Goal: Contribute content: Contribute content

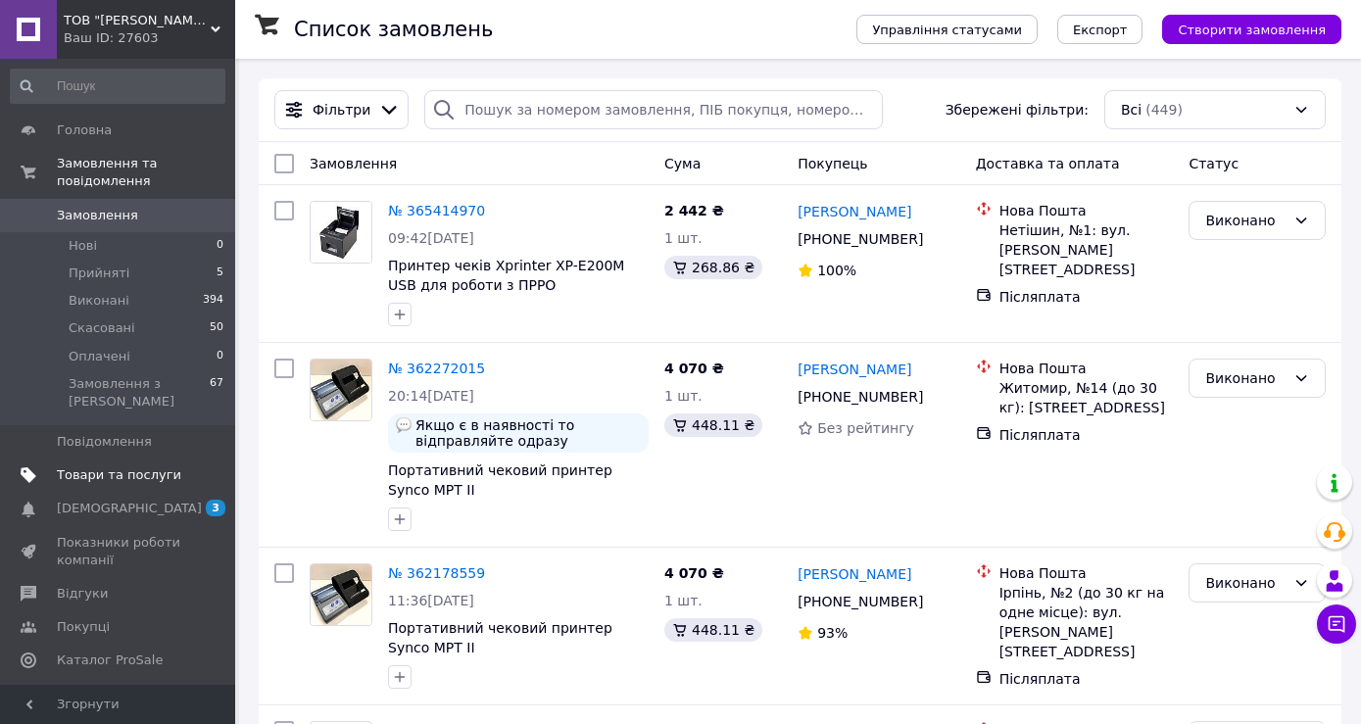
click at [121, 459] on link "Товари та послуги" at bounding box center [117, 475] width 235 height 33
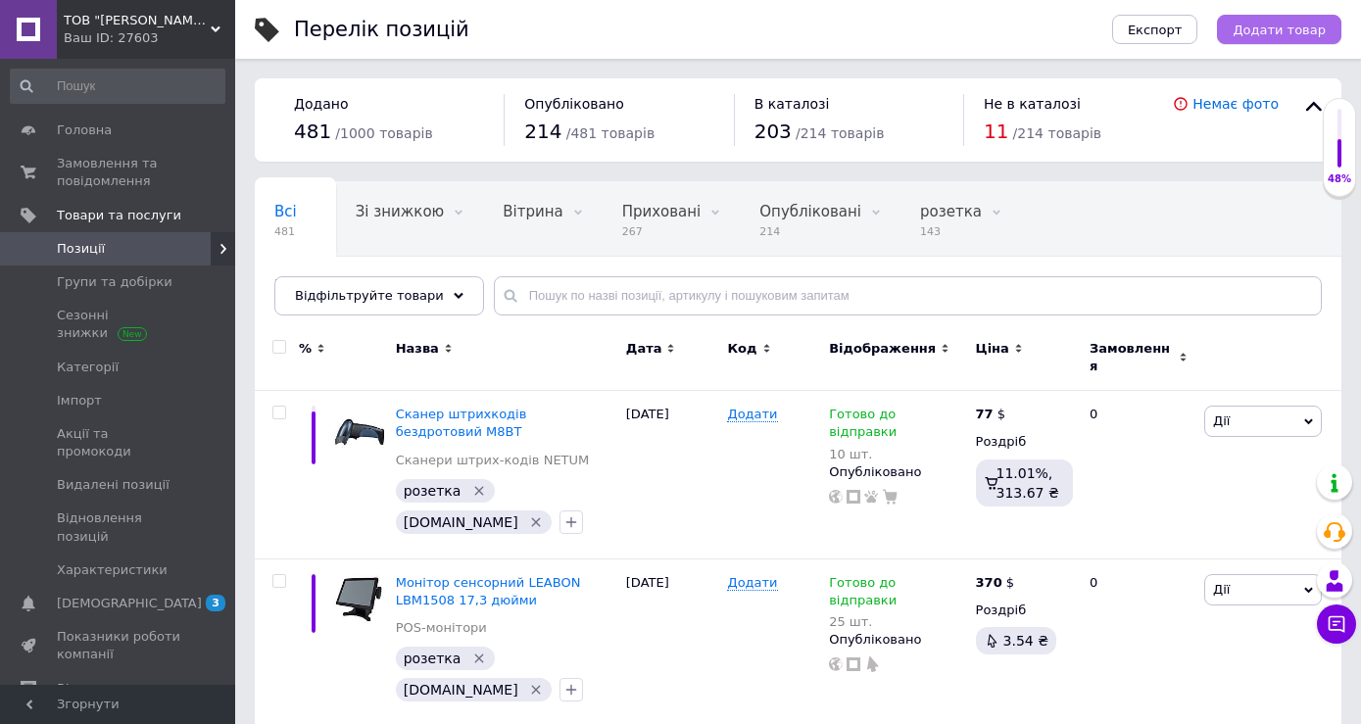
click at [1281, 30] on span "Додати товар" at bounding box center [1279, 30] width 93 height 15
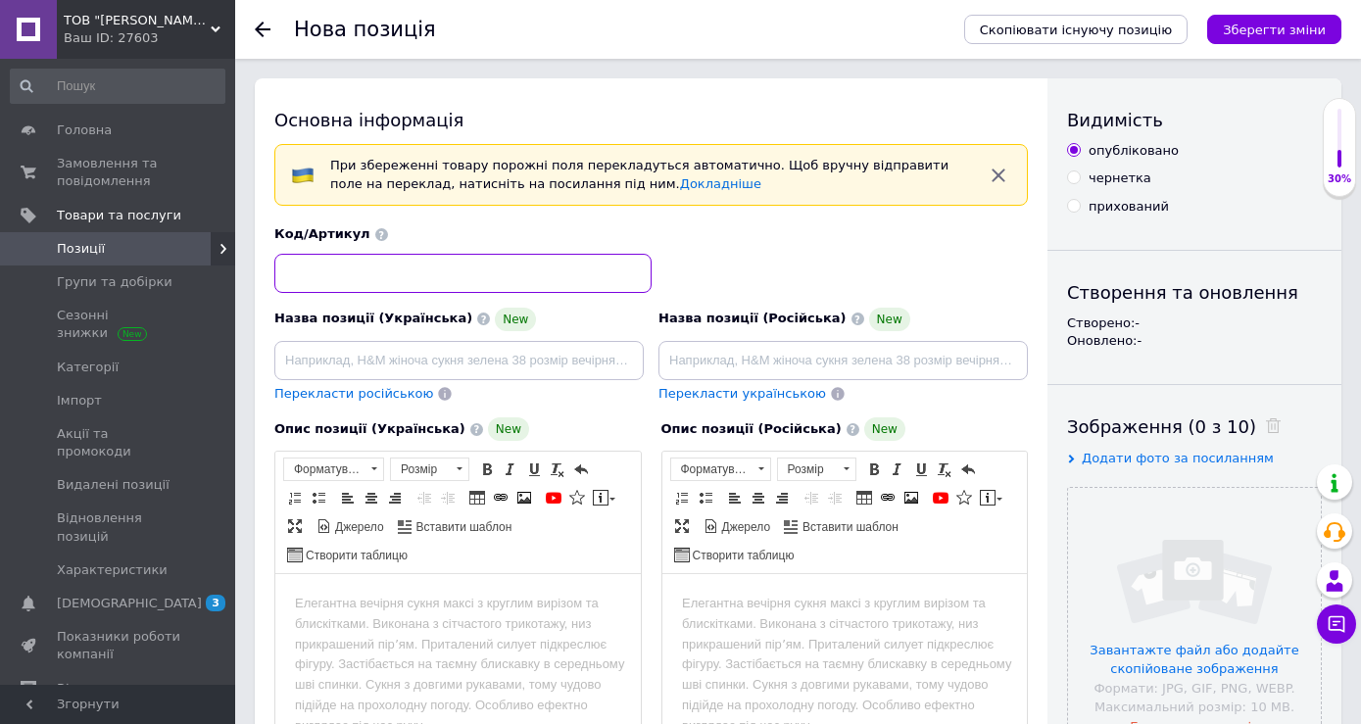
click at [484, 268] on input at bounding box center [462, 273] width 377 height 39
type input "ZT411"
click at [421, 358] on input at bounding box center [458, 360] width 369 height 39
paste input "Принтер этикеток Zebra ZT111 ZT11142-D0E000FZ"
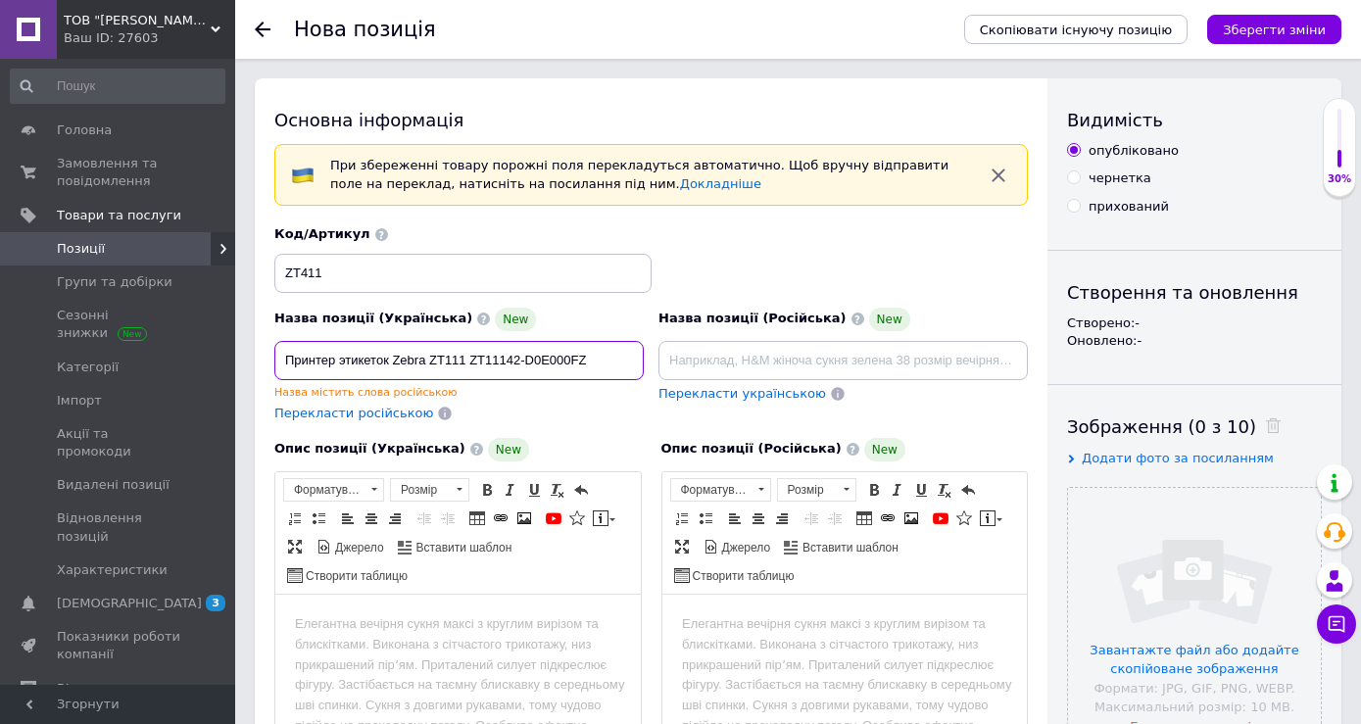
type input "Принтер этикеток Zebra ZT111 ZT11142-D0E000FZ"
click at [715, 395] on span "Перекласти українською" at bounding box center [743, 393] width 168 height 15
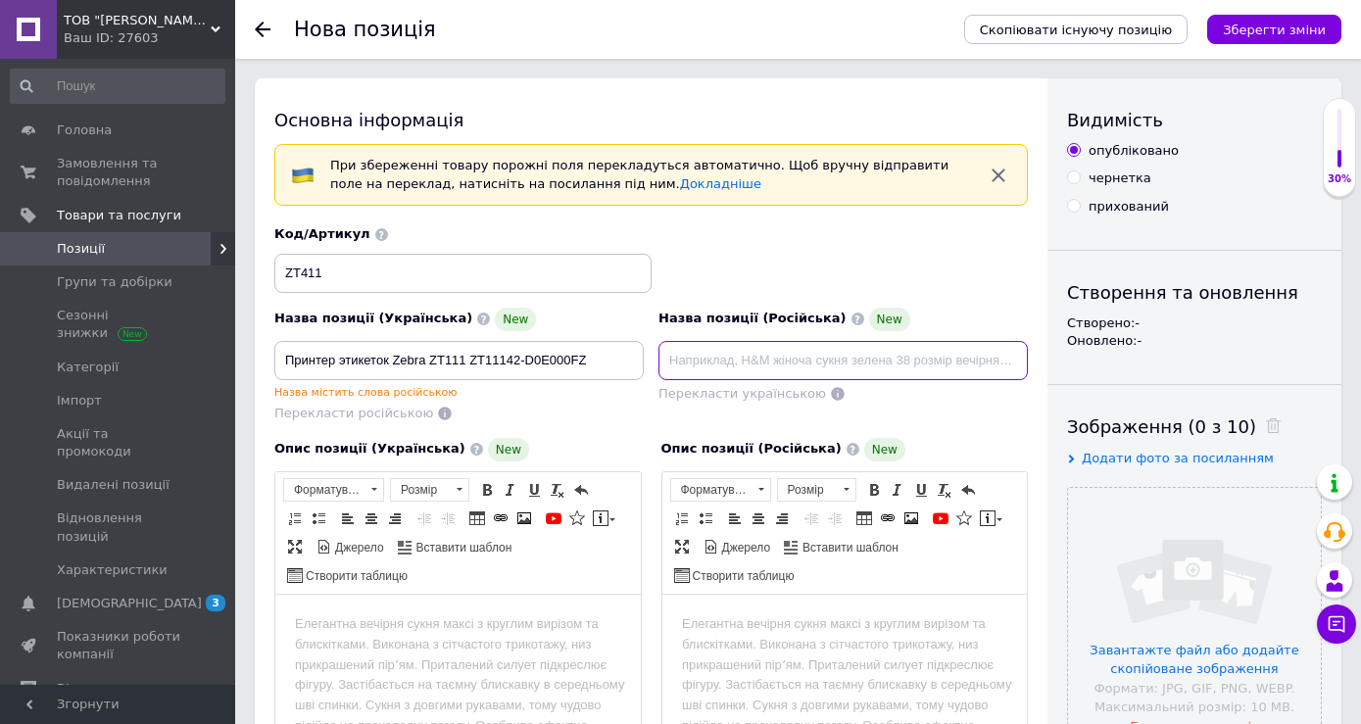
click at [691, 364] on input at bounding box center [843, 360] width 369 height 39
paste input "Принтер этикеток Zebra ZT111 ZT11142-D0E000FZ"
click at [691, 364] on input "Принтер тикеток Zebra ZT111 ZT11142-D0E000FZ" at bounding box center [843, 360] width 369 height 39
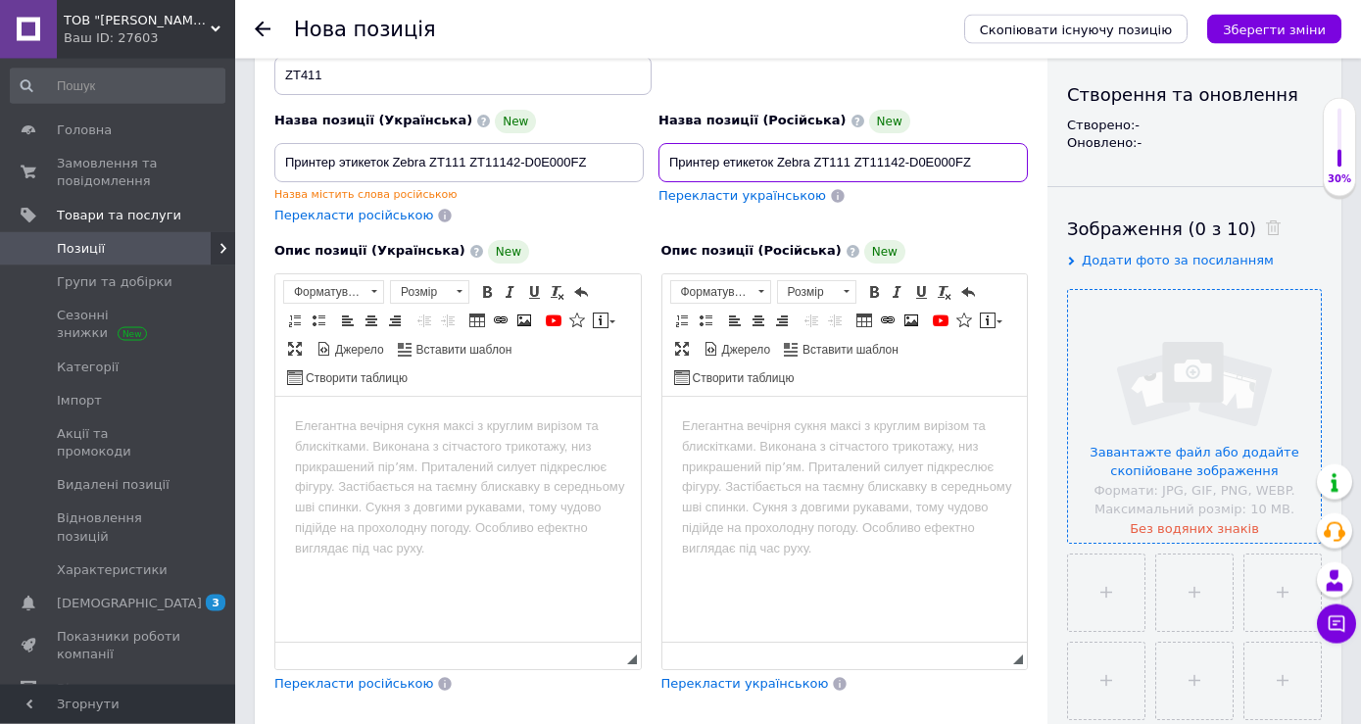
scroll to position [200, 0]
type input "Принтер етикеток Zebra ZT111 ZT11142-D0E000FZ"
click at [1170, 433] on input "file" at bounding box center [1194, 414] width 253 height 253
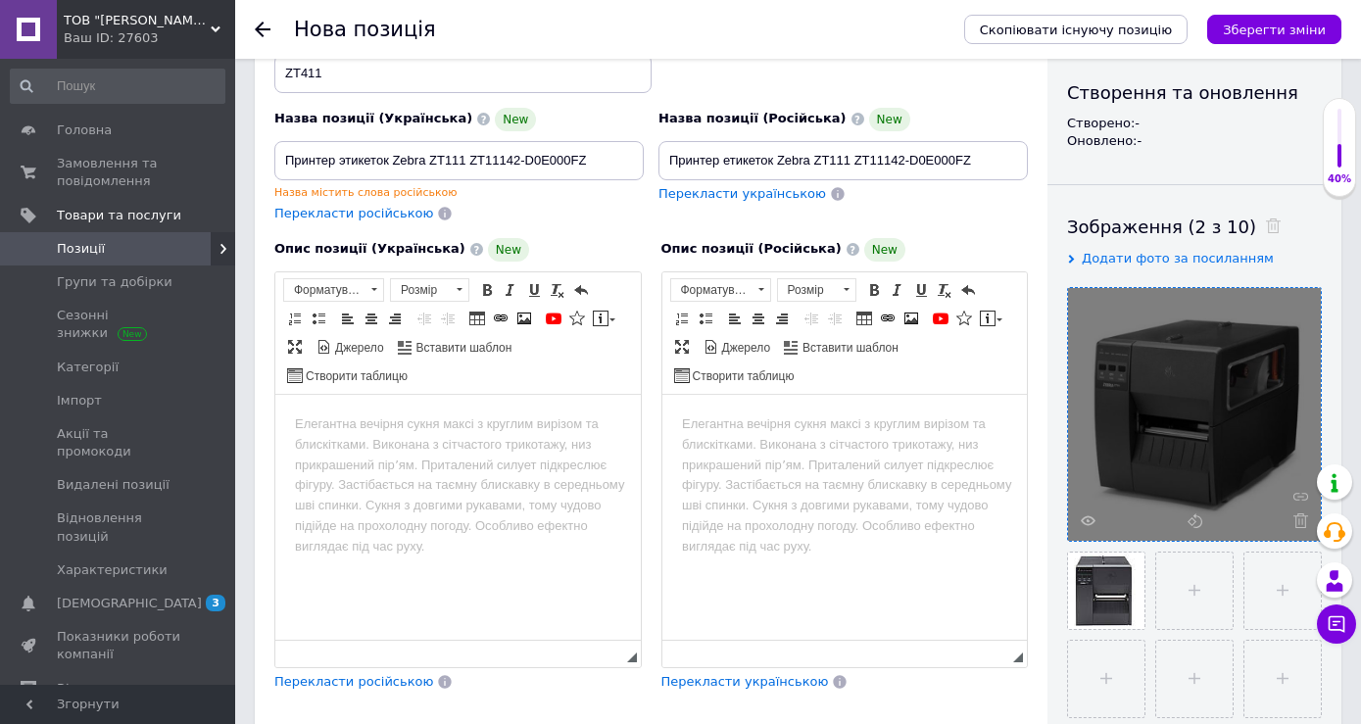
click at [346, 428] on body "Редактор, 78AB90E0-0B0D-43A7-82A4-147993CC01E9" at bounding box center [458, 424] width 326 height 21
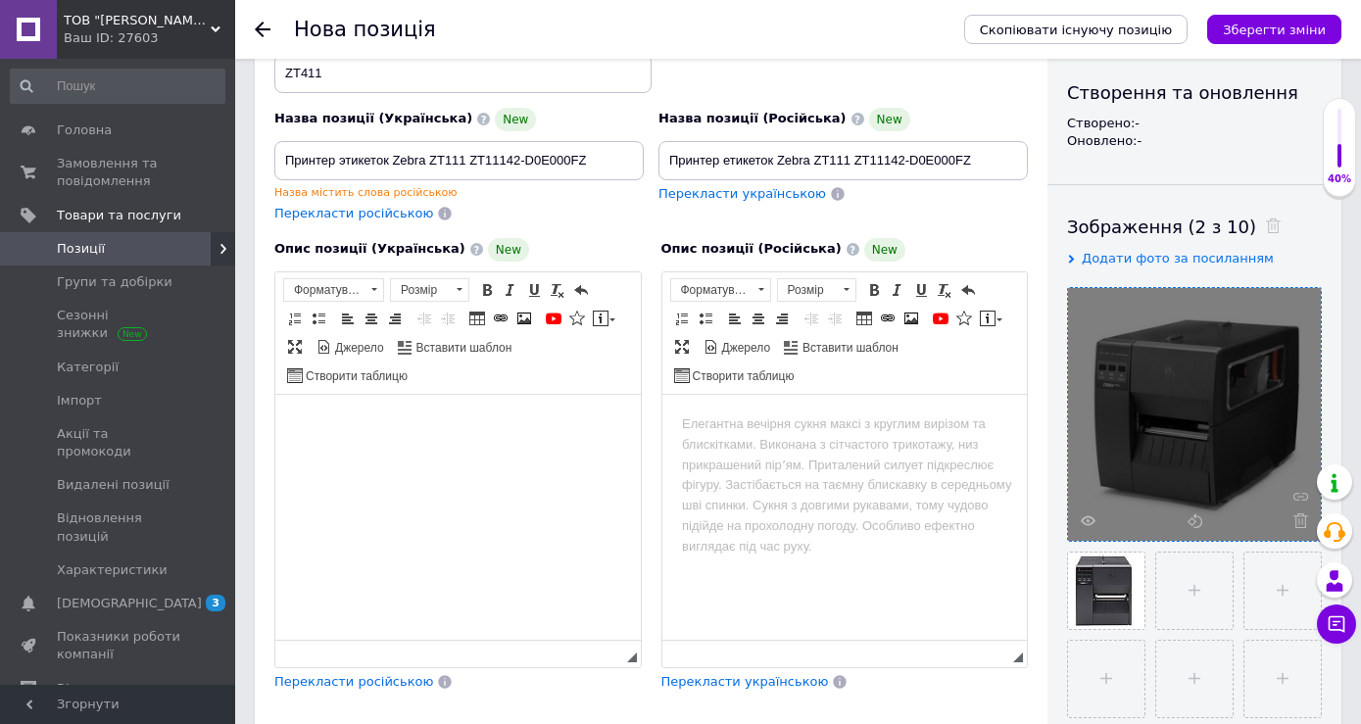
scroll to position [1603, 1]
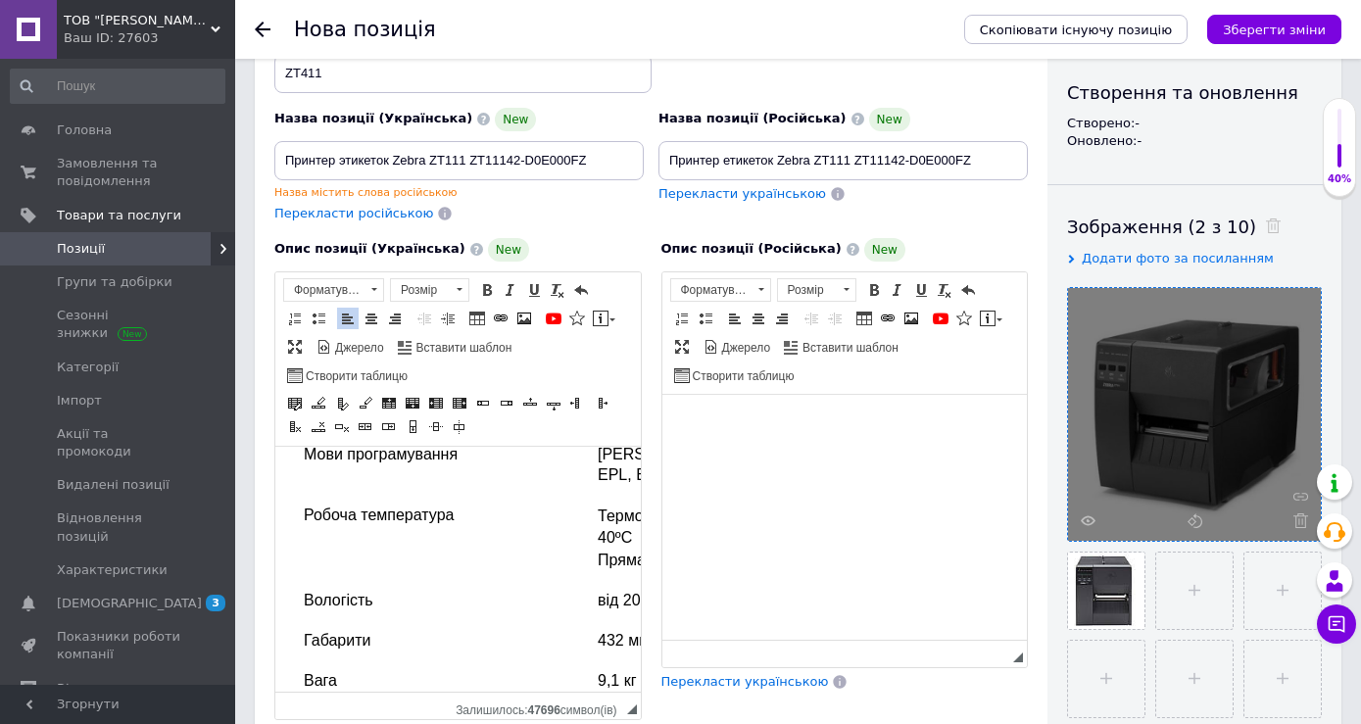
click at [711, 416] on body "Редактор, E97964A0-4224-4FFF-91D4-A16D0DB05508" at bounding box center [844, 424] width 326 height 21
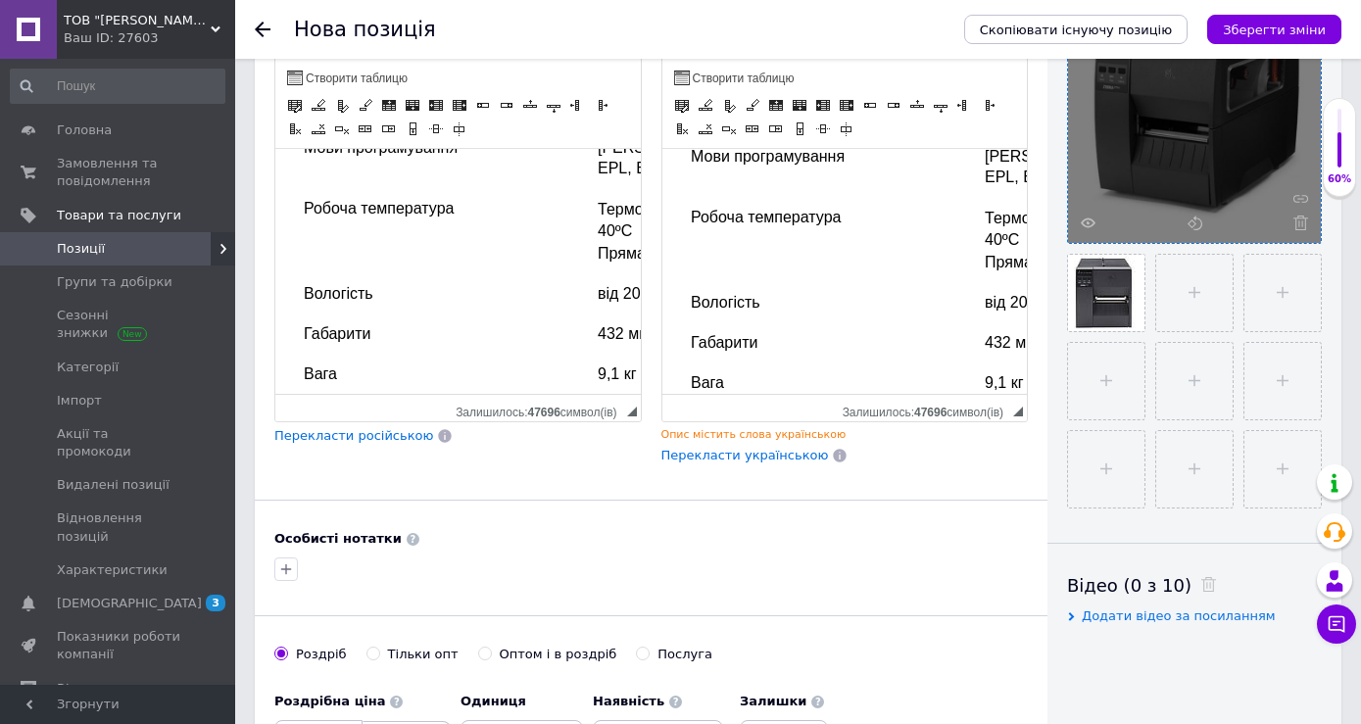
scroll to position [600, 0]
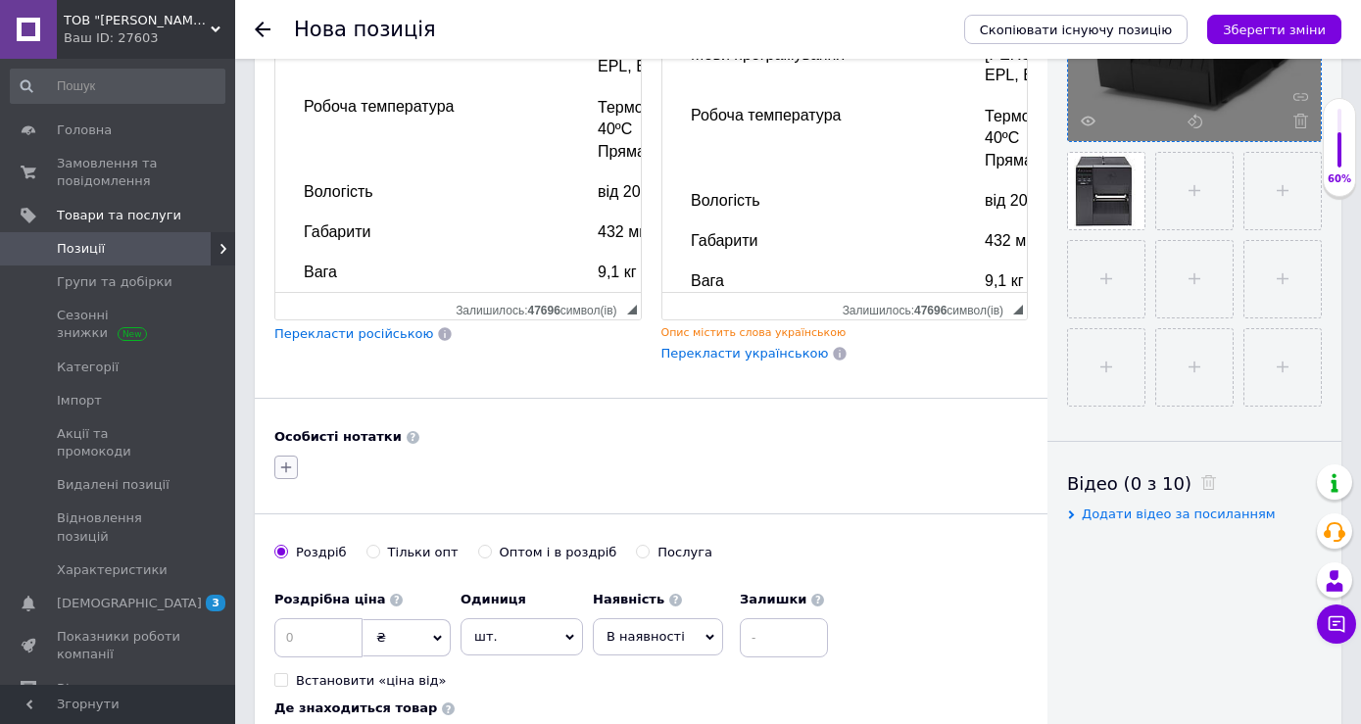
click at [282, 467] on icon "button" at bounding box center [286, 468] width 16 height 16
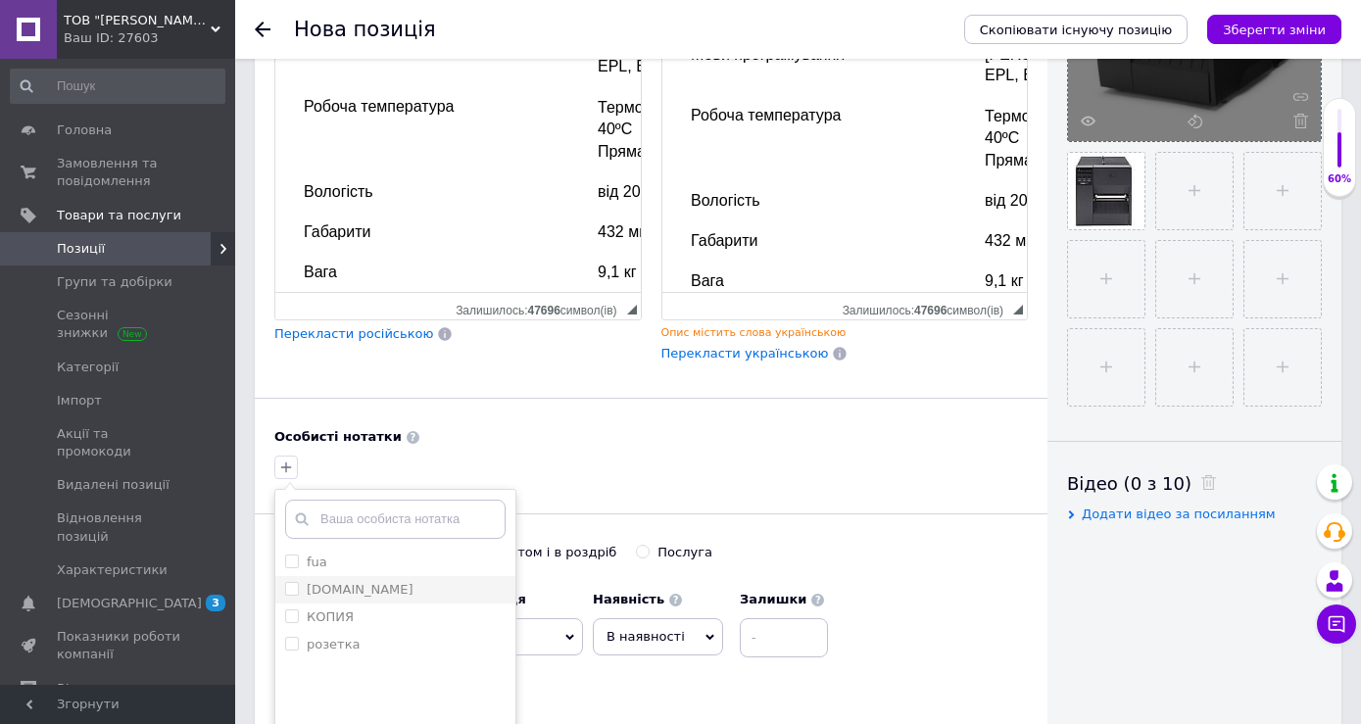
click at [290, 591] on input "[DOMAIN_NAME]" at bounding box center [291, 588] width 13 height 13
checkbox input "true"
click at [292, 647] on input "розетка" at bounding box center [291, 643] width 13 height 13
checkbox input "true"
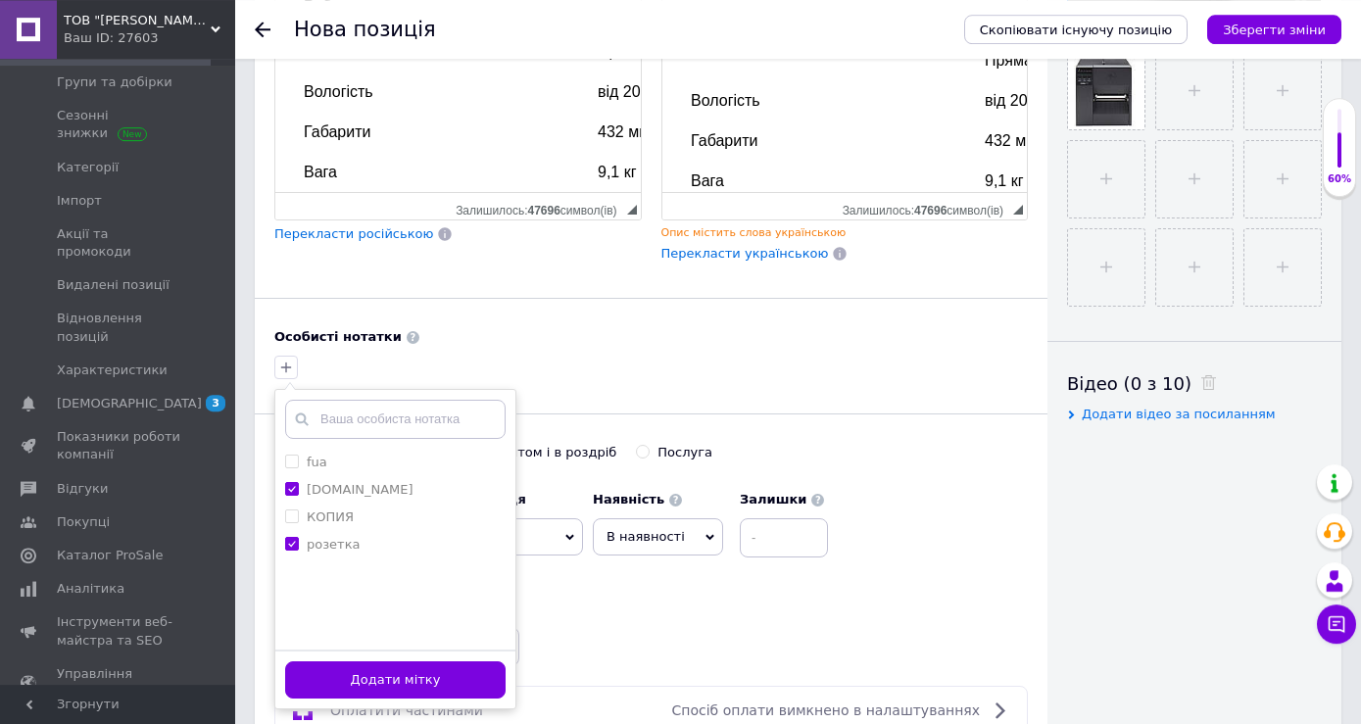
scroll to position [800, 0]
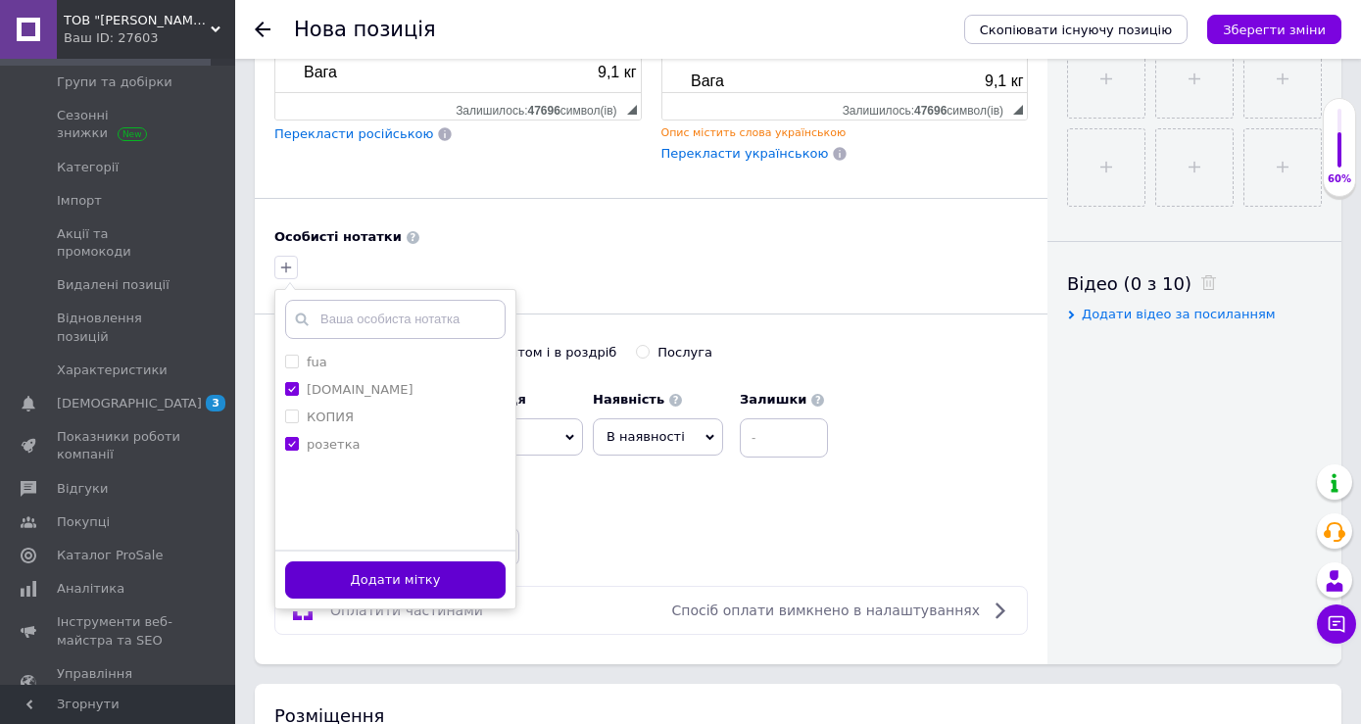
click at [422, 587] on button "Додати мітку" at bounding box center [395, 581] width 221 height 38
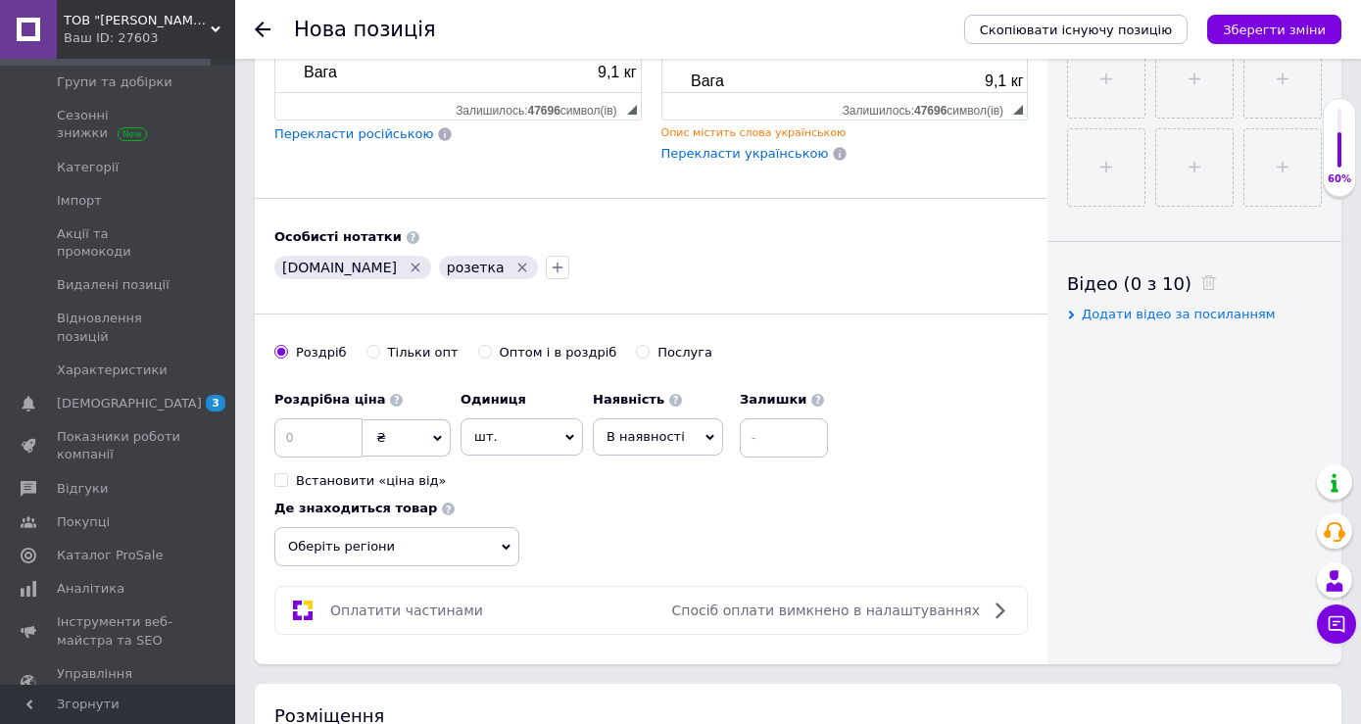
click at [706, 442] on icon at bounding box center [710, 437] width 9 height 9
click at [643, 556] on li "Готово до відправки" at bounding box center [658, 559] width 128 height 45
drag, startPoint x: 819, startPoint y: 445, endPoint x: 713, endPoint y: 444, distance: 106.8
click at [793, 444] on input at bounding box center [837, 437] width 88 height 39
type input "3"
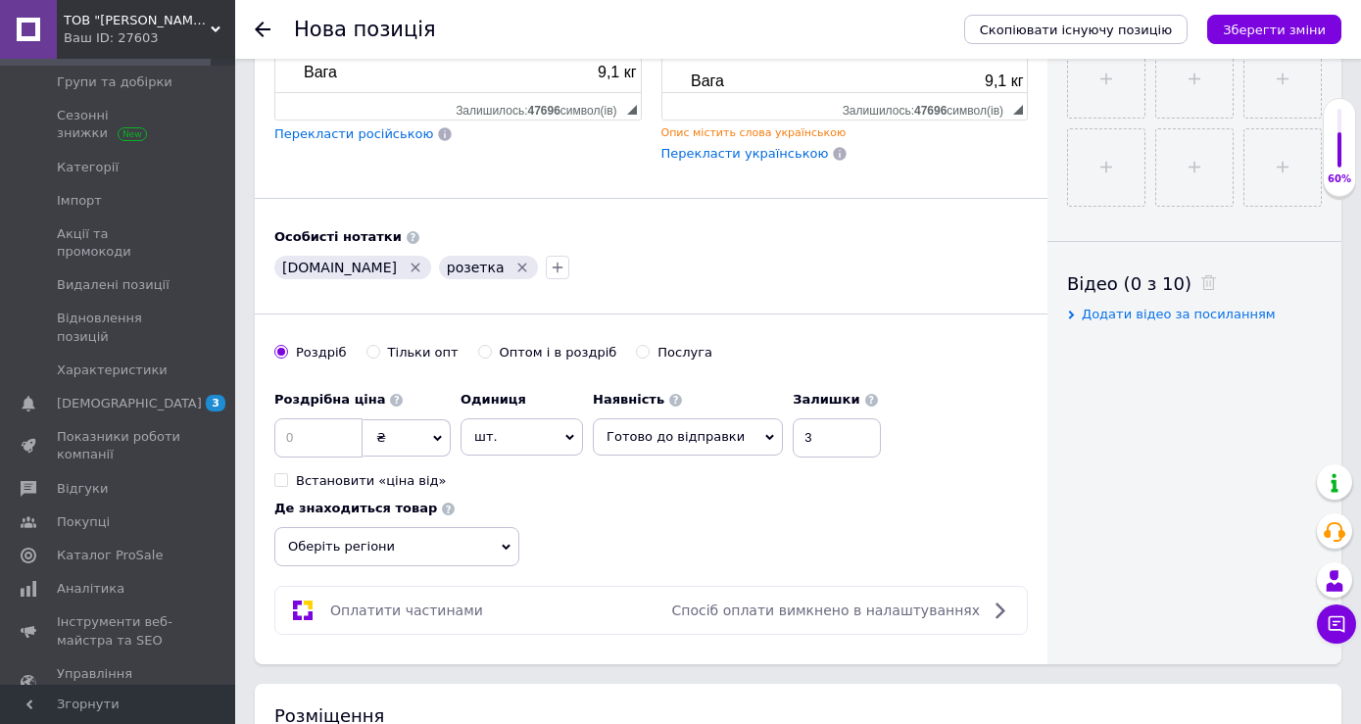
click at [447, 434] on span "₴" at bounding box center [407, 437] width 88 height 37
click at [391, 481] on li "$" at bounding box center [407, 478] width 86 height 27
click at [320, 431] on input at bounding box center [318, 437] width 88 height 39
type input "860"
click at [510, 556] on span "Оберіть регіони" at bounding box center [396, 546] width 245 height 39
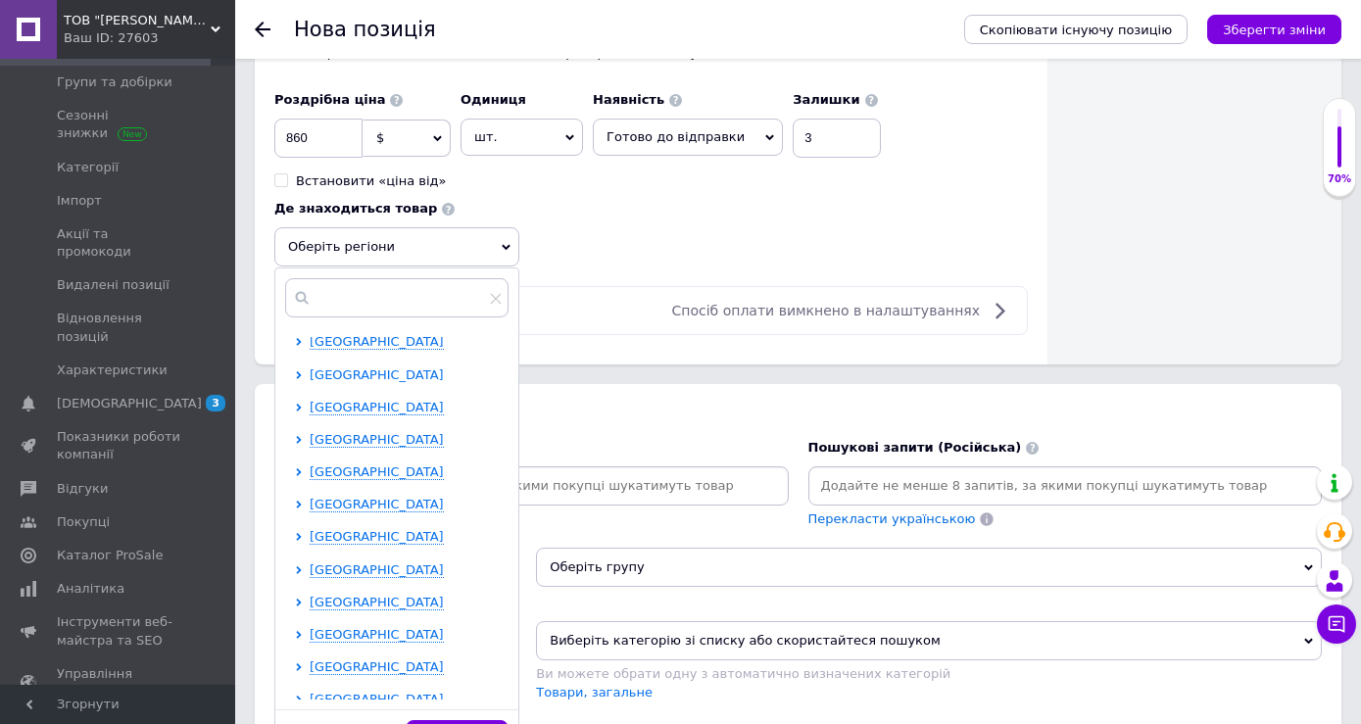
scroll to position [404, 0]
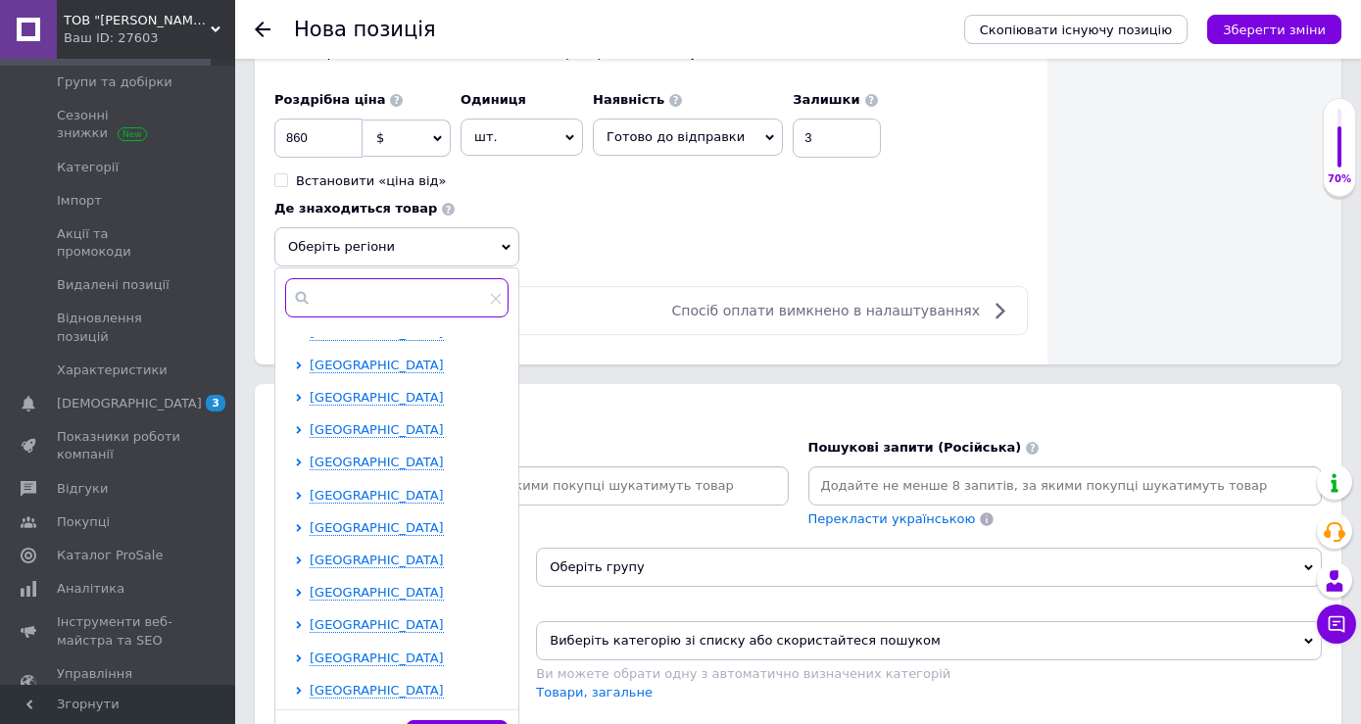
click at [365, 295] on input "text" at bounding box center [396, 297] width 223 height 39
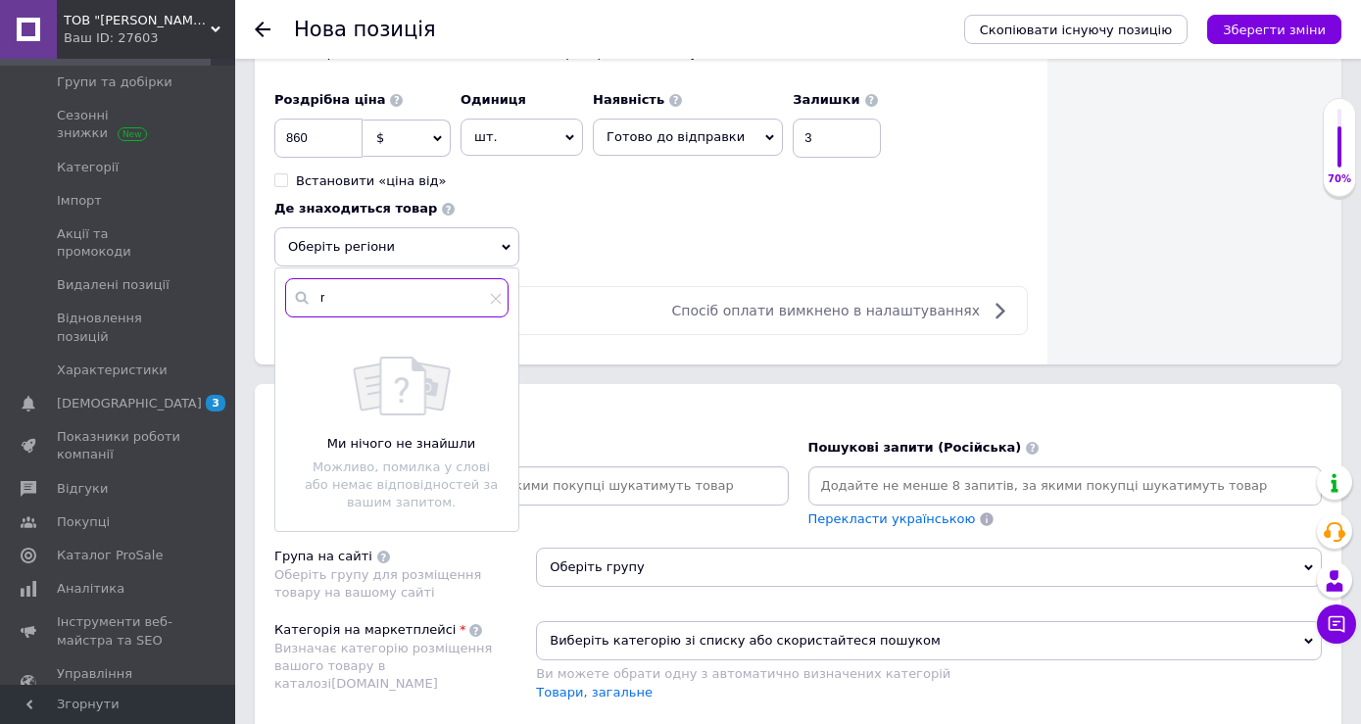
scroll to position [0, 0]
type input "r"
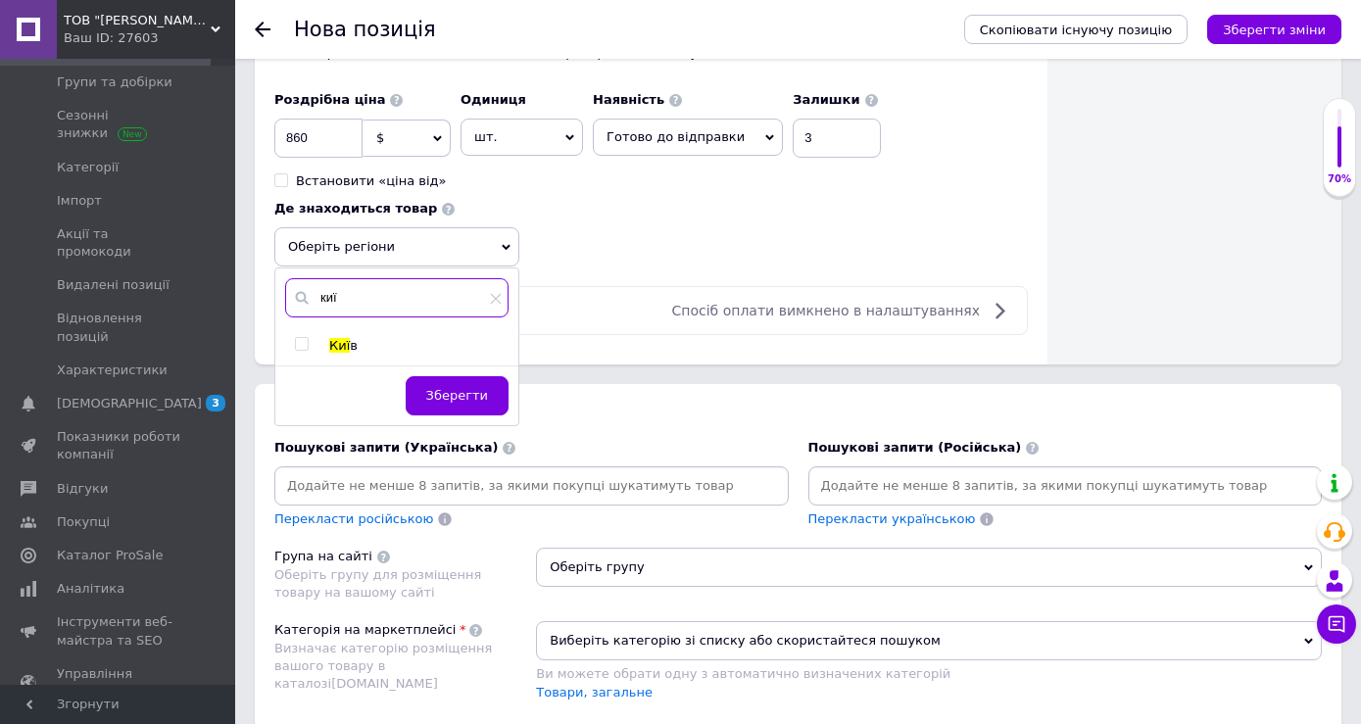
type input "киї"
click at [308, 344] on input "checkbox" at bounding box center [301, 344] width 13 height 13
checkbox input "true"
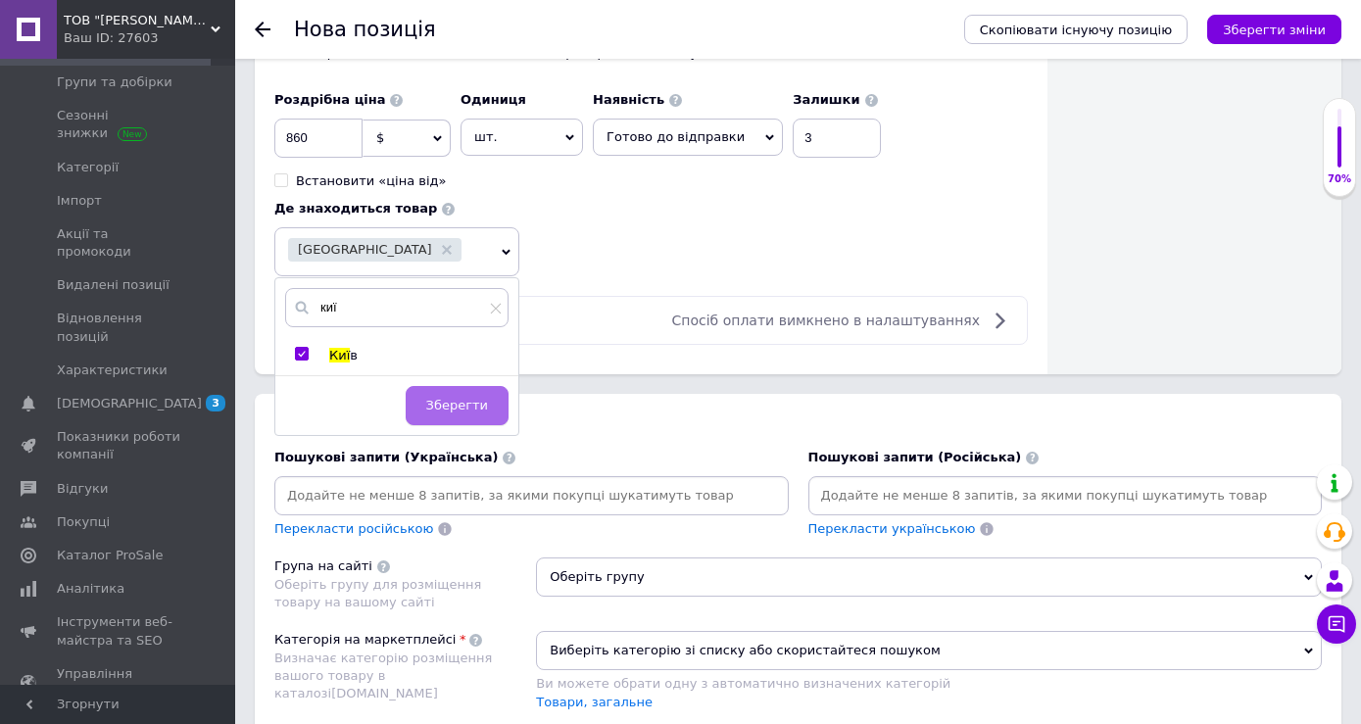
click at [483, 417] on button "Зберегти" at bounding box center [457, 405] width 103 height 39
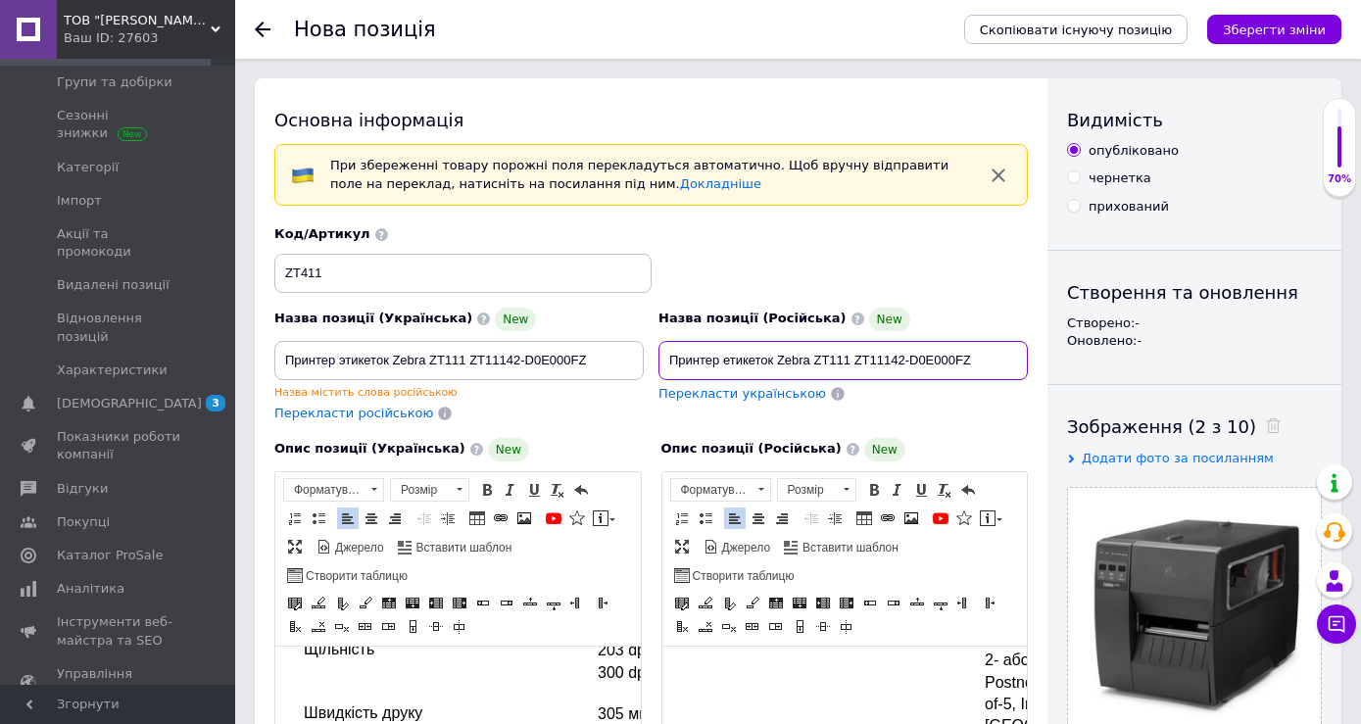
drag, startPoint x: 983, startPoint y: 356, endPoint x: 380, endPoint y: 369, distance: 602.9
click at [659, 369] on input "Принтер етикеток Zebra ZT111 ZT11142-D0E000FZ" at bounding box center [843, 360] width 369 height 39
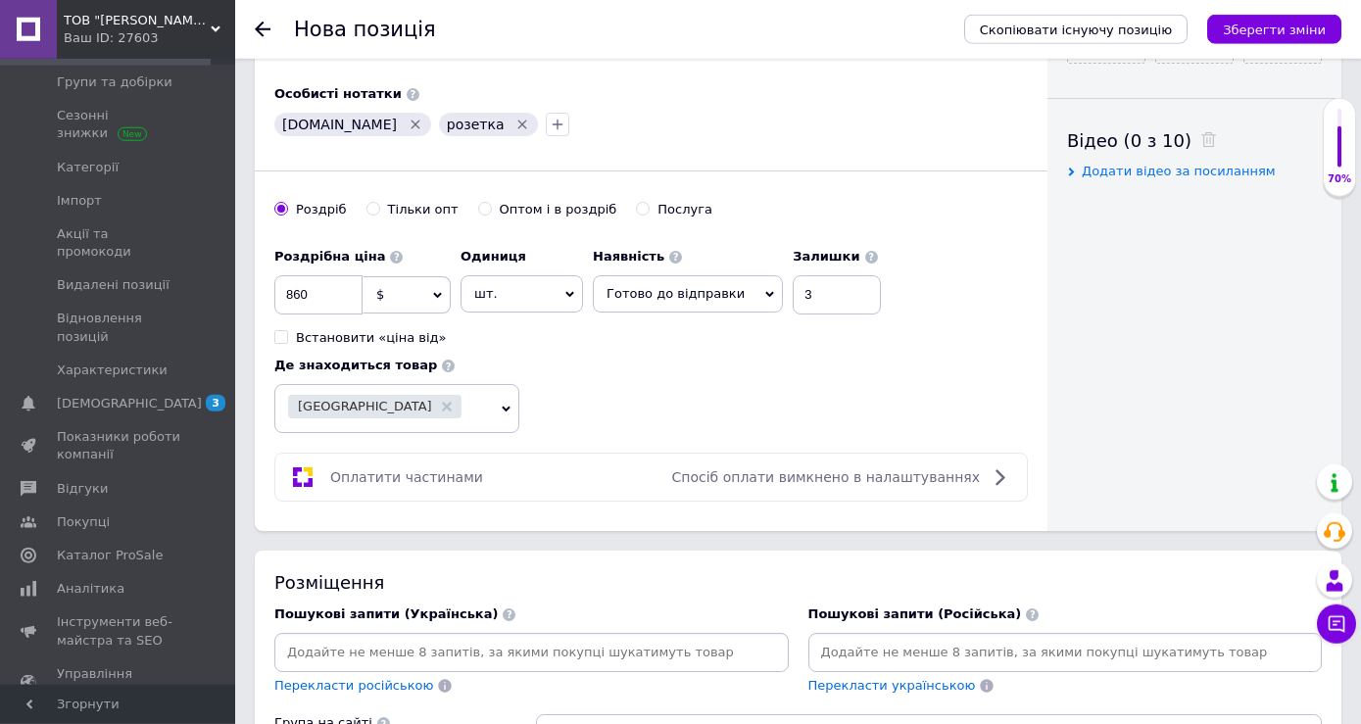
scroll to position [1000, 0]
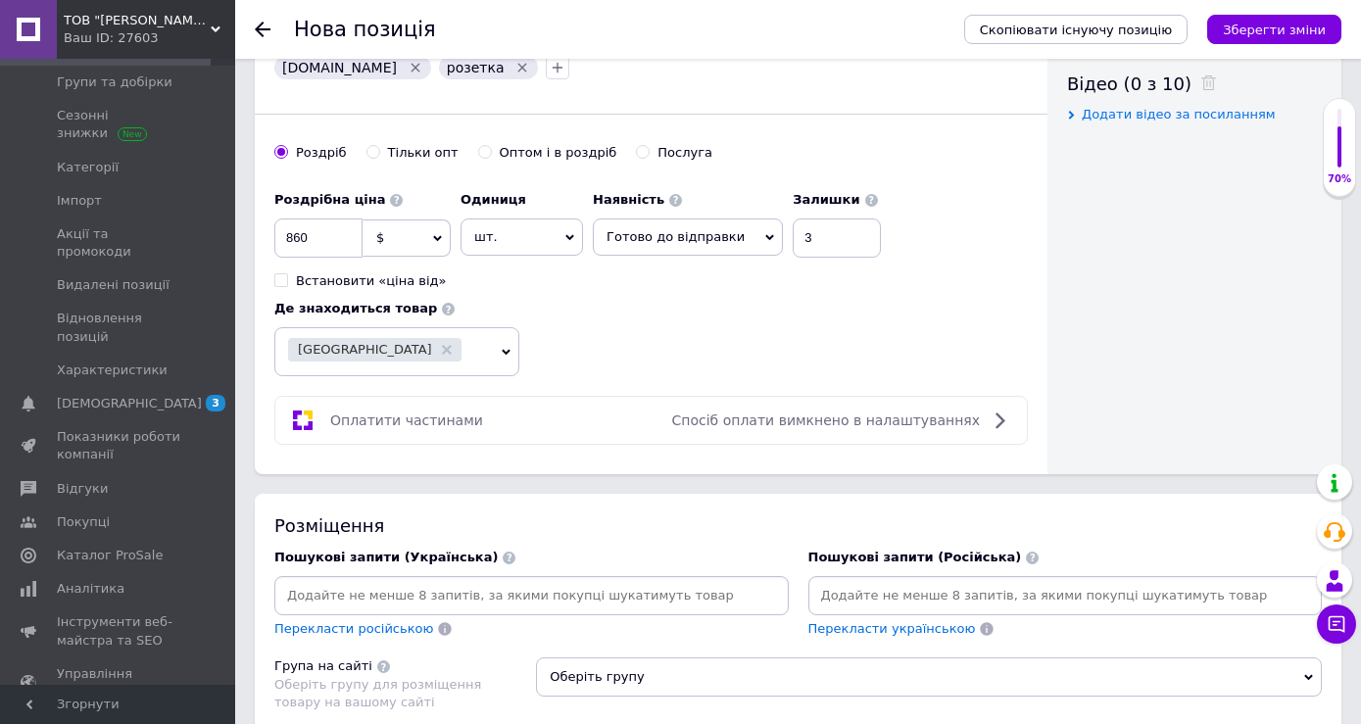
click at [529, 602] on input at bounding box center [531, 595] width 507 height 29
paste input "Принтер етикеток Zebra ZT111 ZT11142-D0E000FZ"
type input "Принтер етикеток Zebra ZT111 ZT11142-D0E000FZ"
click at [879, 605] on input at bounding box center [1065, 595] width 507 height 29
paste input "Принтер етикеток Zebra ZT111 ZT11142-D0E000FZ"
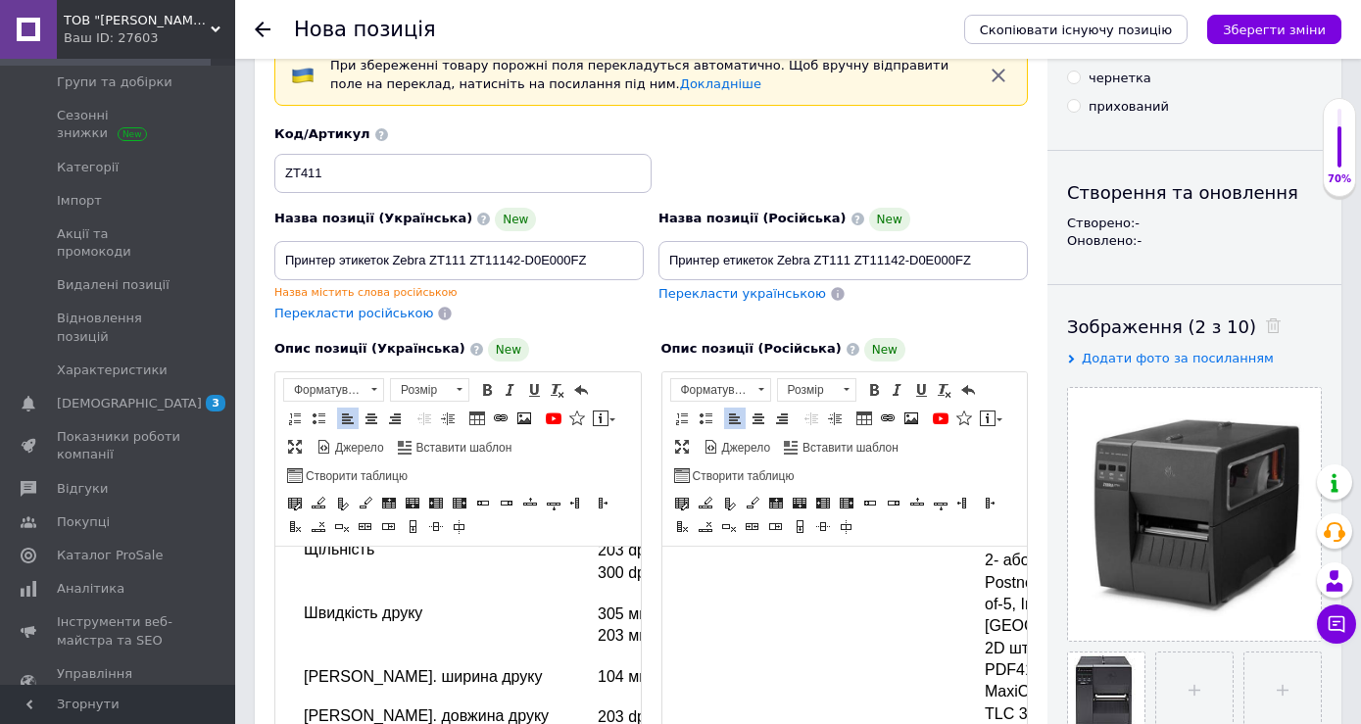
scroll to position [0, 0]
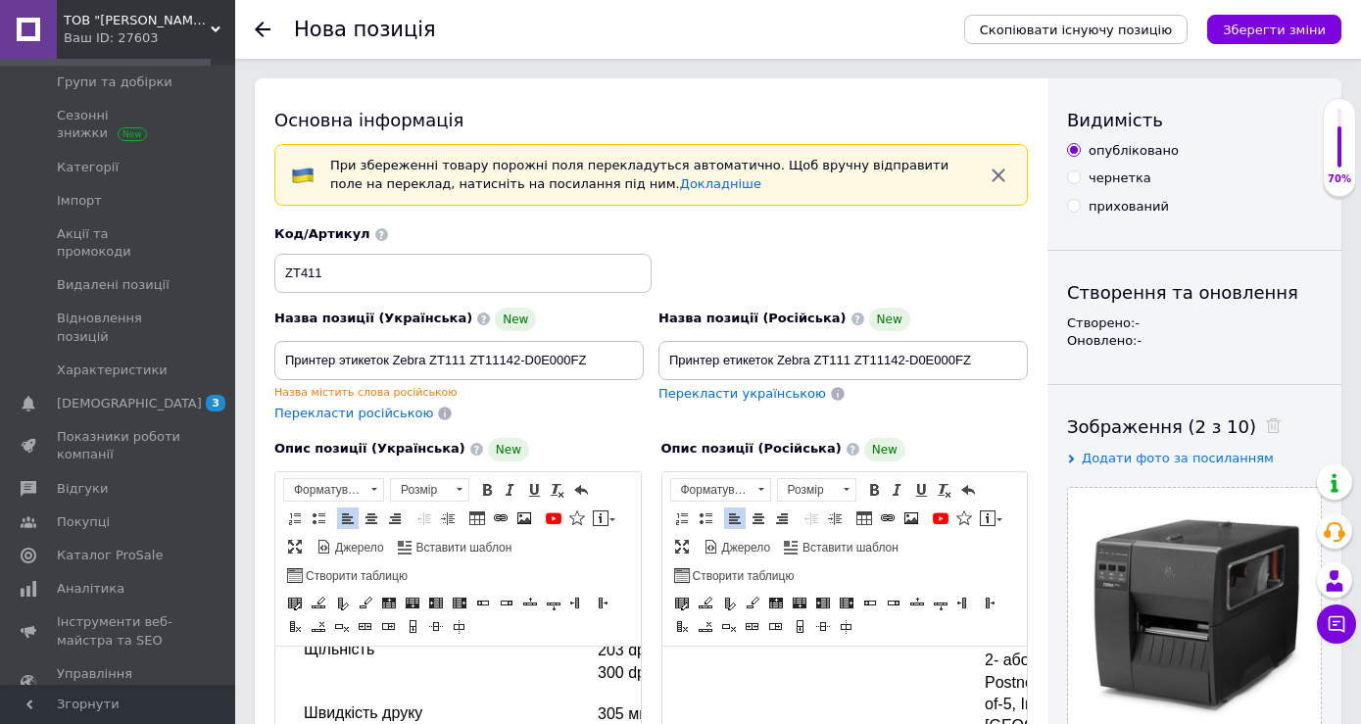
type input "Принтер етикеток Zebra ZT111 ZT11142-D0E000FZ"
drag, startPoint x: 464, startPoint y: 358, endPoint x: 1360, endPoint y: 376, distance: 897.0
click at [644, 376] on input "Принтер этикеток Zebra ZT111 ZT11142-D0E000FZ" at bounding box center [458, 360] width 369 height 39
type input "Принтер этикеток Zebra ZT111"
type input "Принтер етикеток Zebra ZT111"
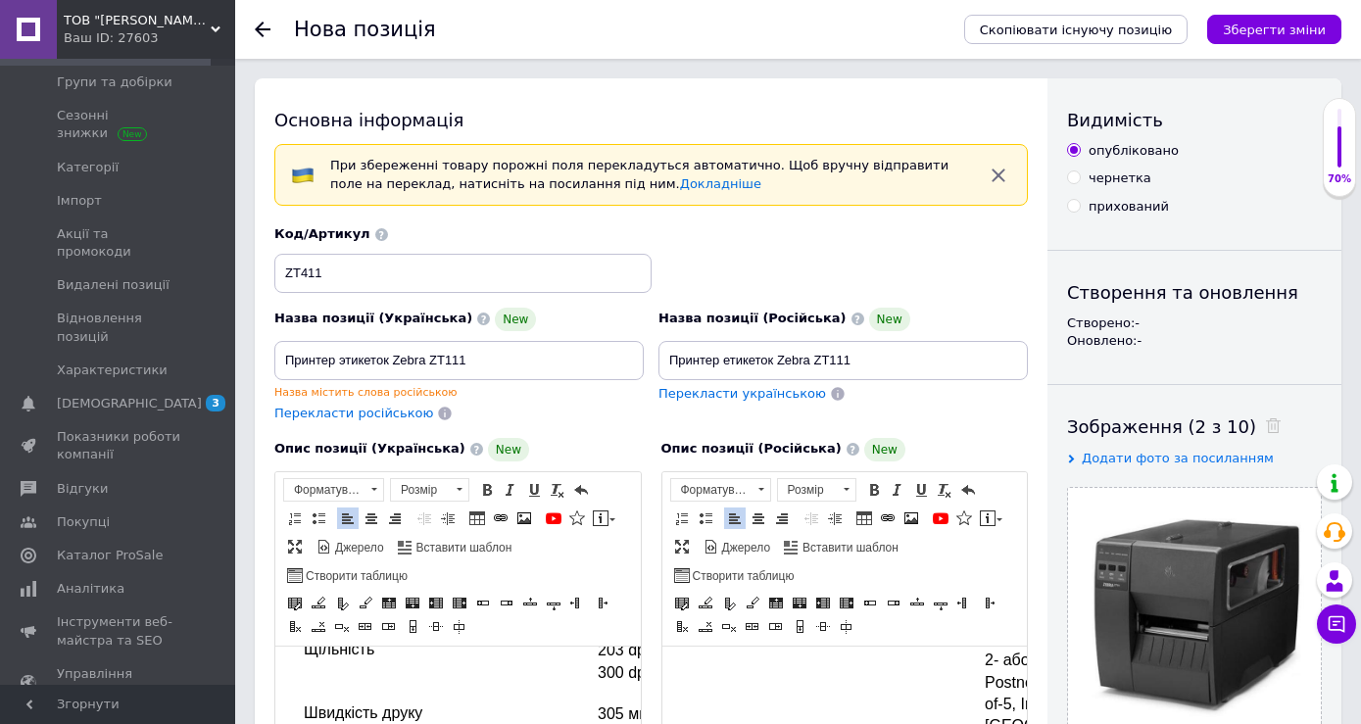
click at [504, 340] on div "Назва позиції (Українська) New Принтер этикеток Zebra ZT111 Назва містить слова…" at bounding box center [458, 354] width 369 height 92
click at [511, 366] on input "Принтер этикеток Zebra ZT111" at bounding box center [458, 360] width 369 height 39
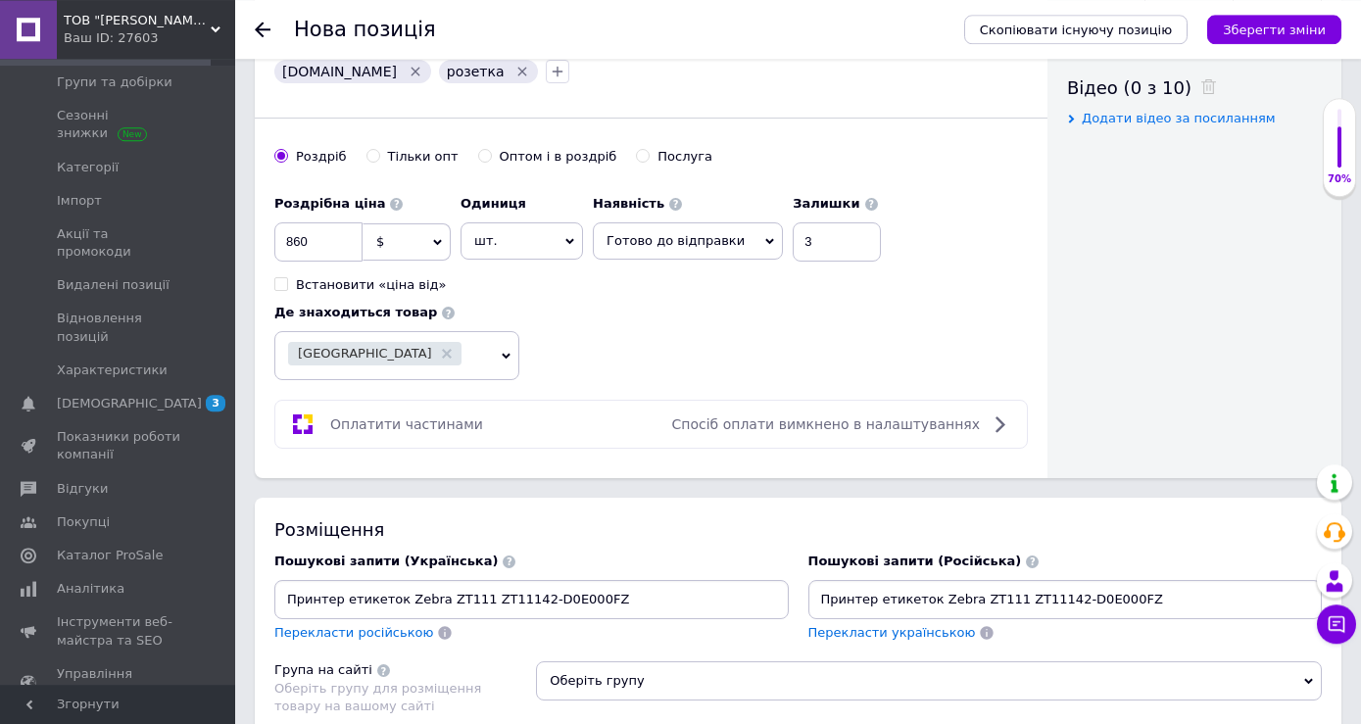
scroll to position [1300, 0]
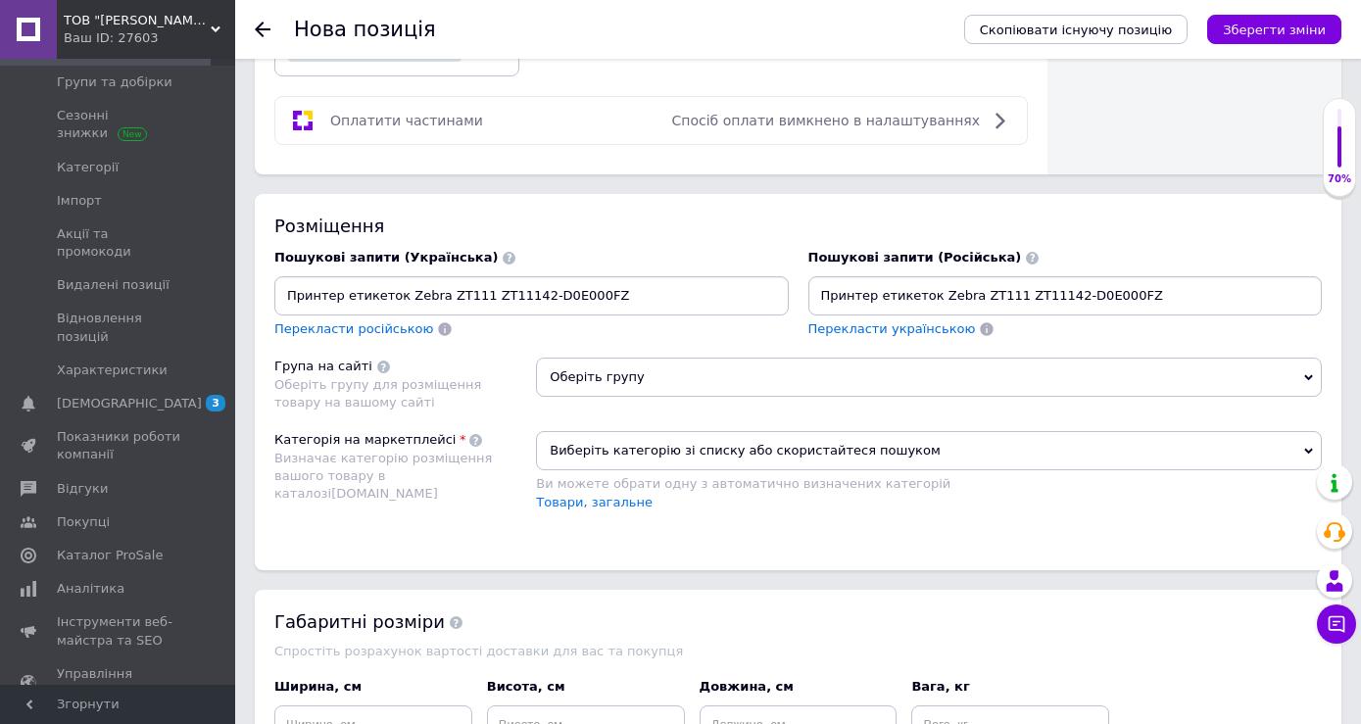
click at [685, 379] on span "Оберіть групу" at bounding box center [929, 377] width 786 height 39
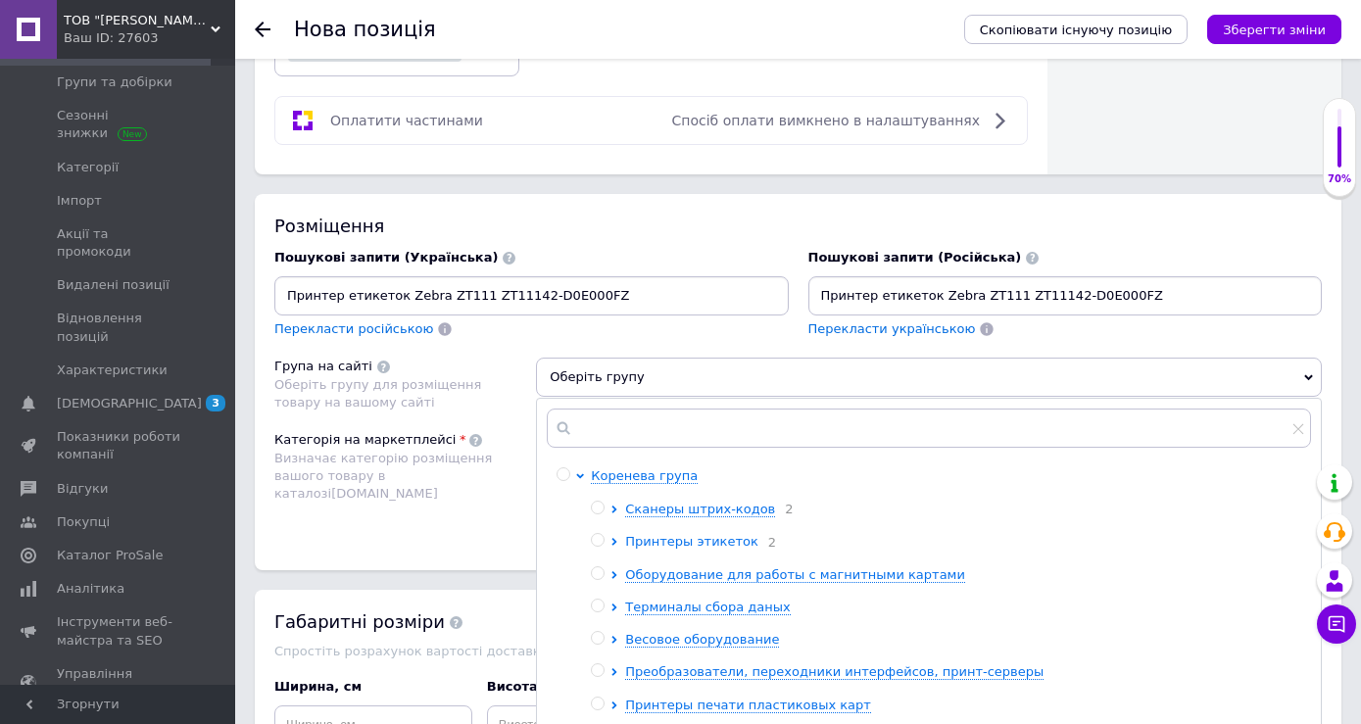
click at [617, 546] on icon at bounding box center [615, 542] width 8 height 8
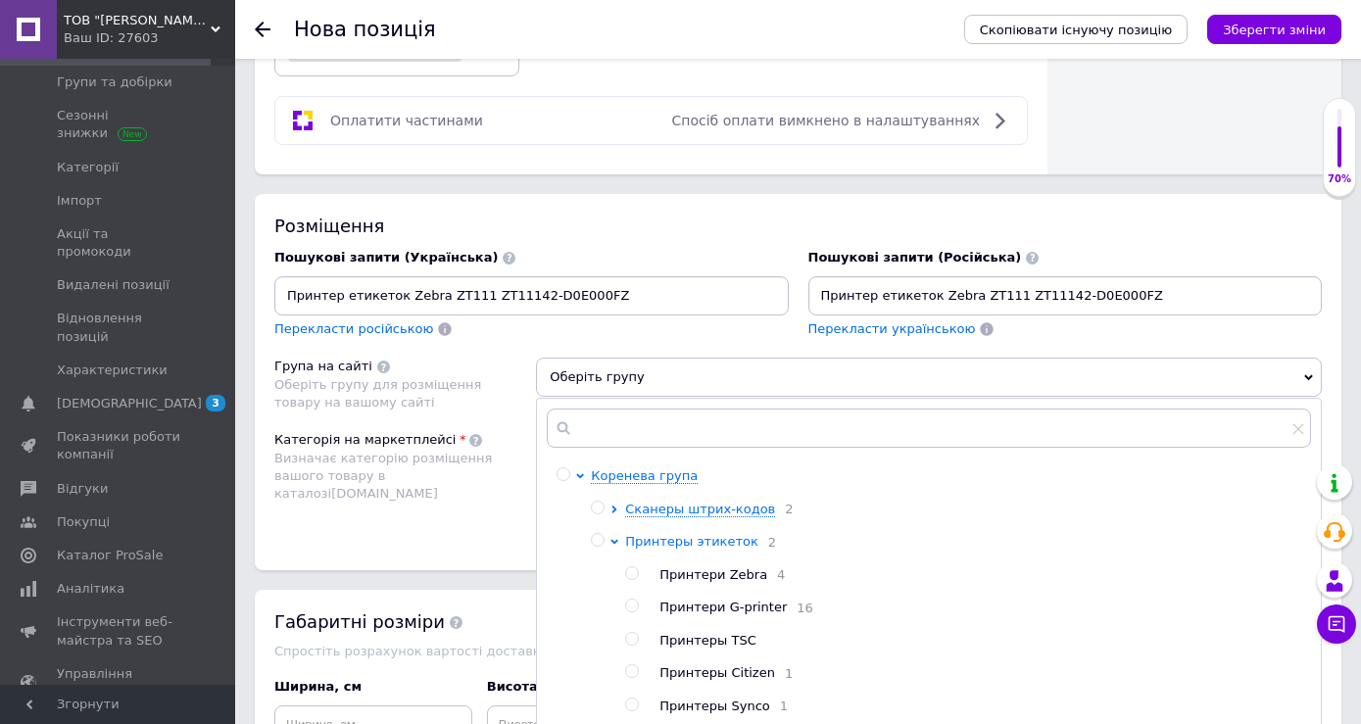
scroll to position [100, 0]
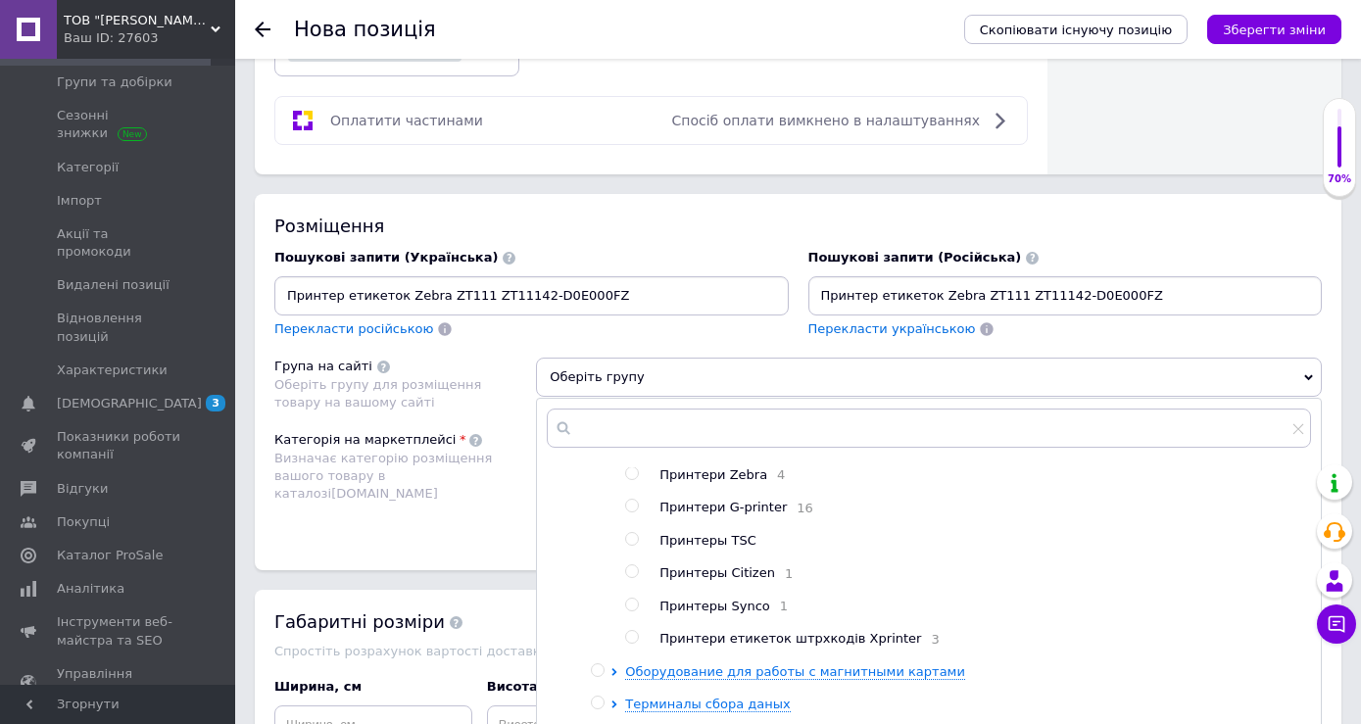
click at [633, 480] on input "radio" at bounding box center [631, 473] width 13 height 13
radio input "true"
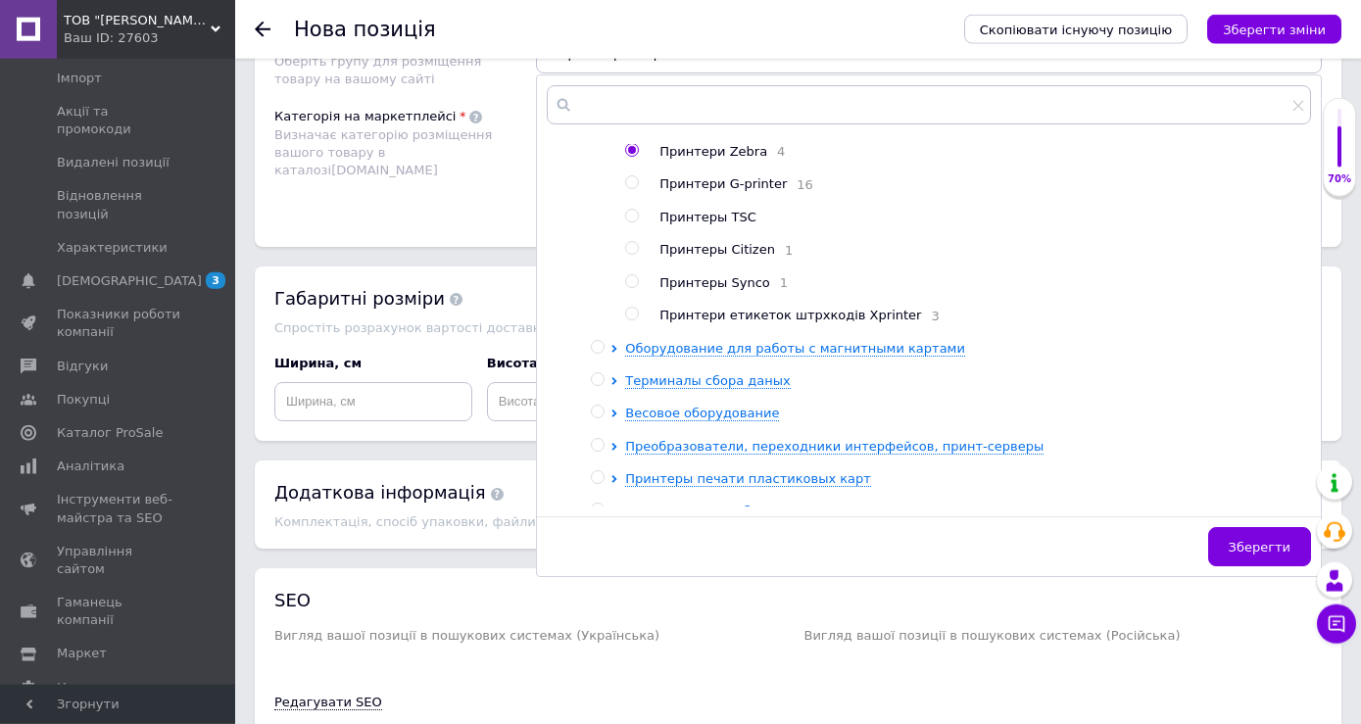
scroll to position [1699, 0]
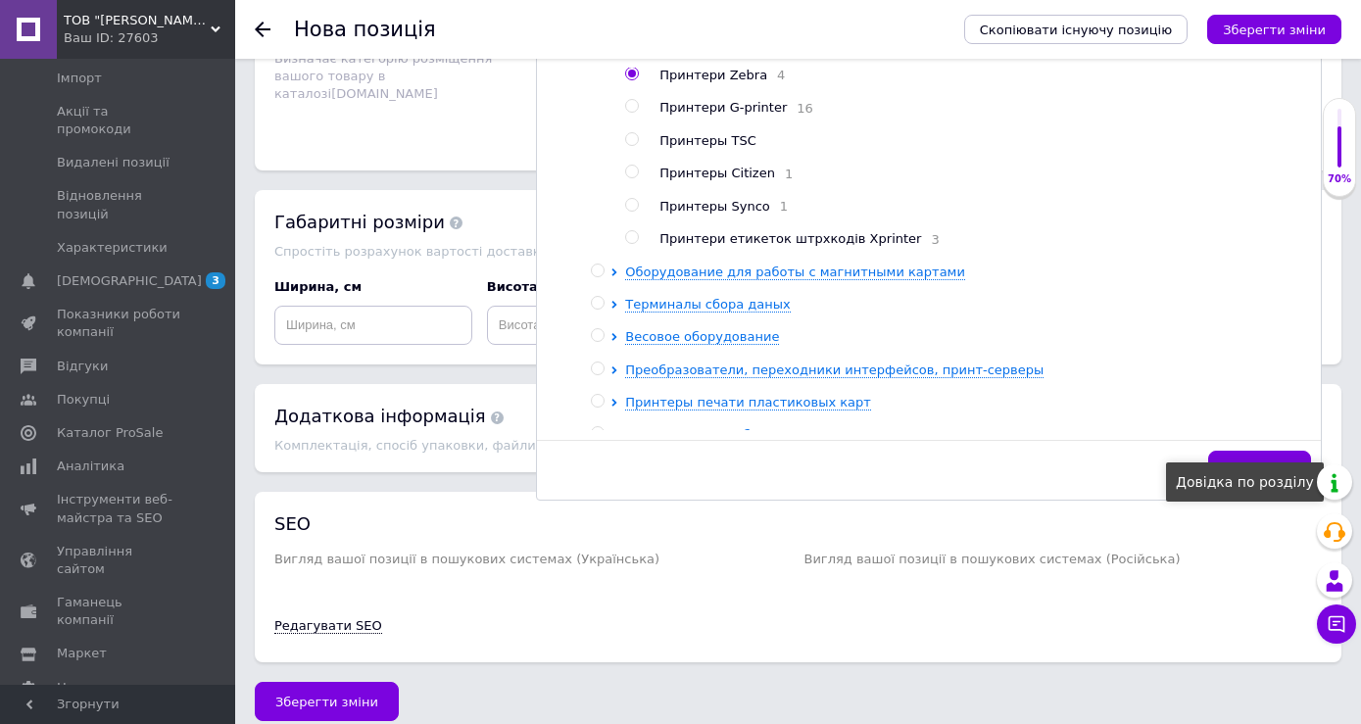
click at [1290, 478] on div "Довідка по розділу" at bounding box center [1245, 482] width 158 height 39
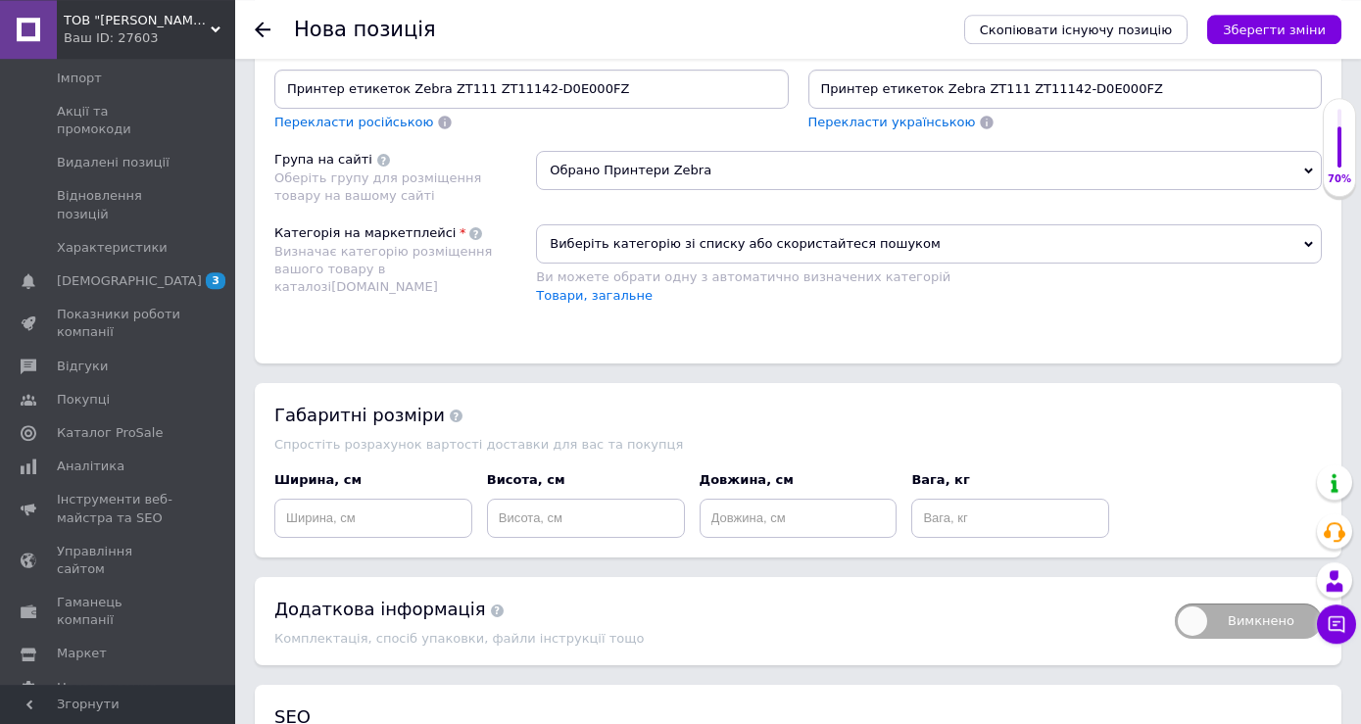
scroll to position [1400, 0]
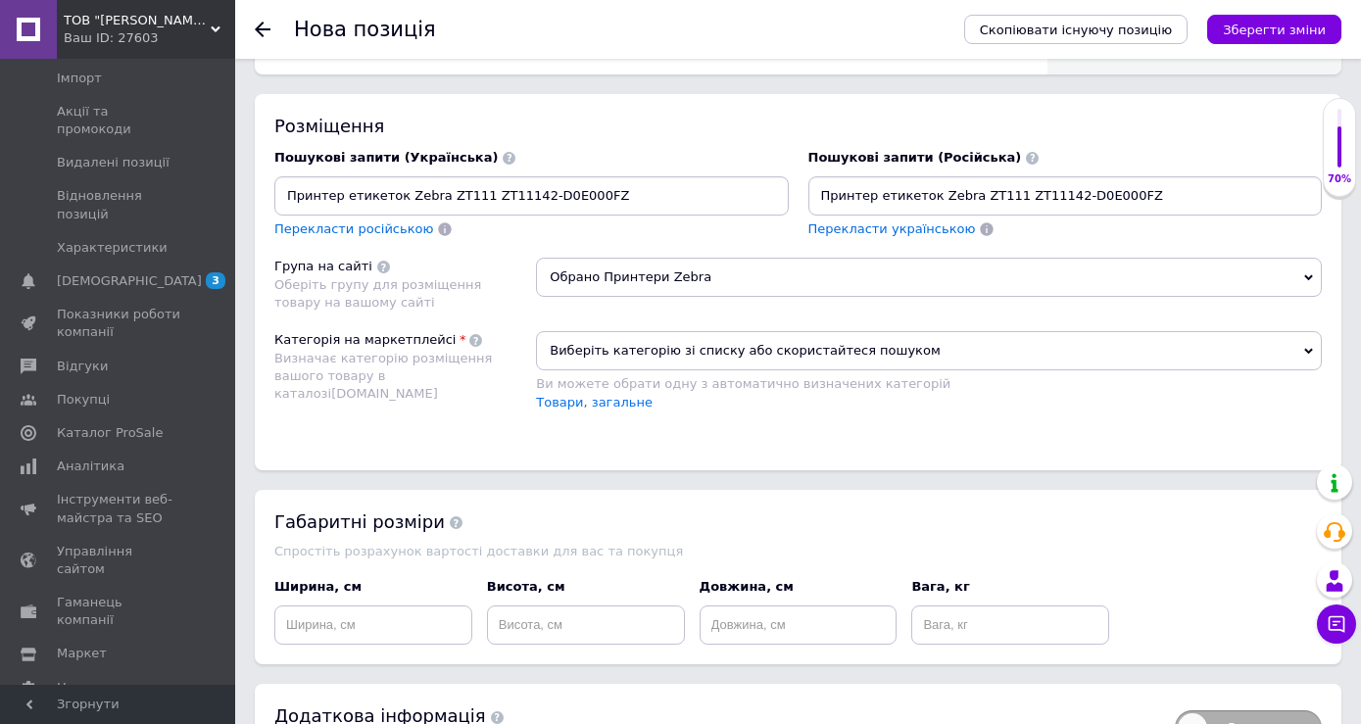
click at [753, 357] on span "Виберіть категорію зі списку або скористайтеся пошуком" at bounding box center [929, 350] width 786 height 39
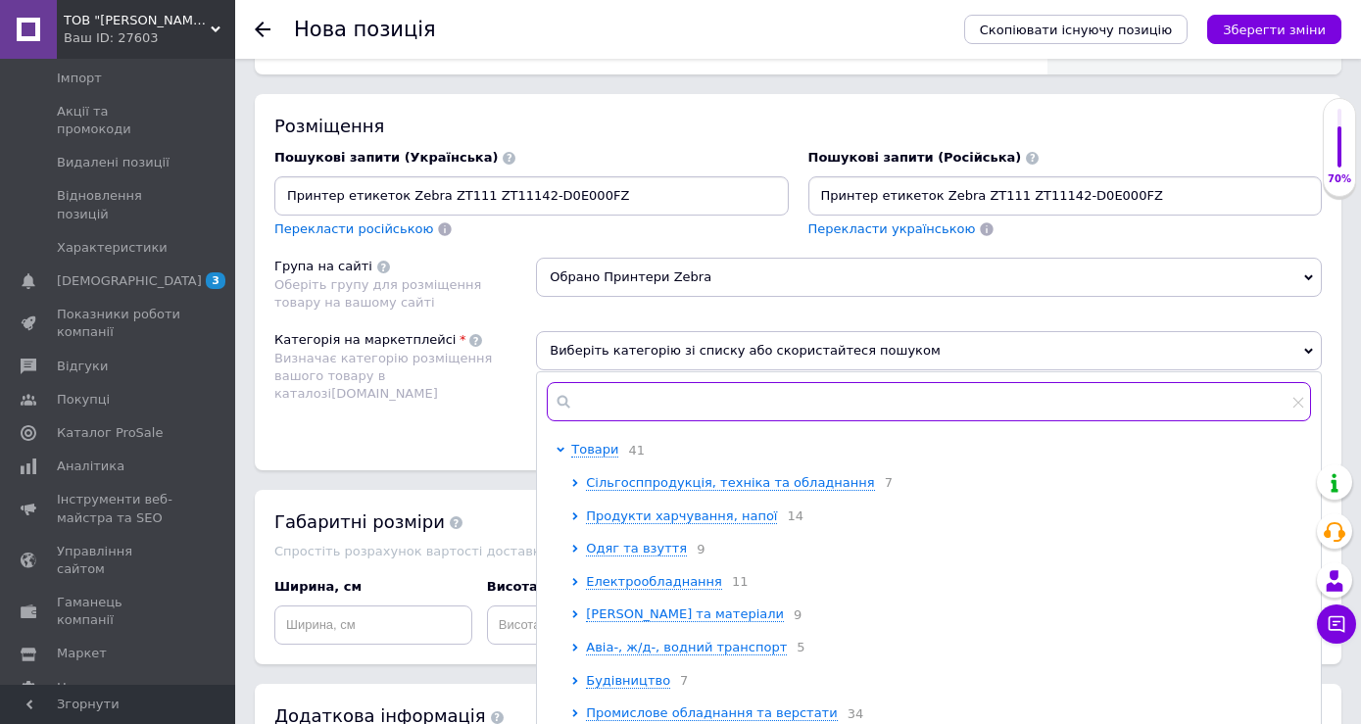
click at [750, 409] on input "text" at bounding box center [929, 401] width 764 height 39
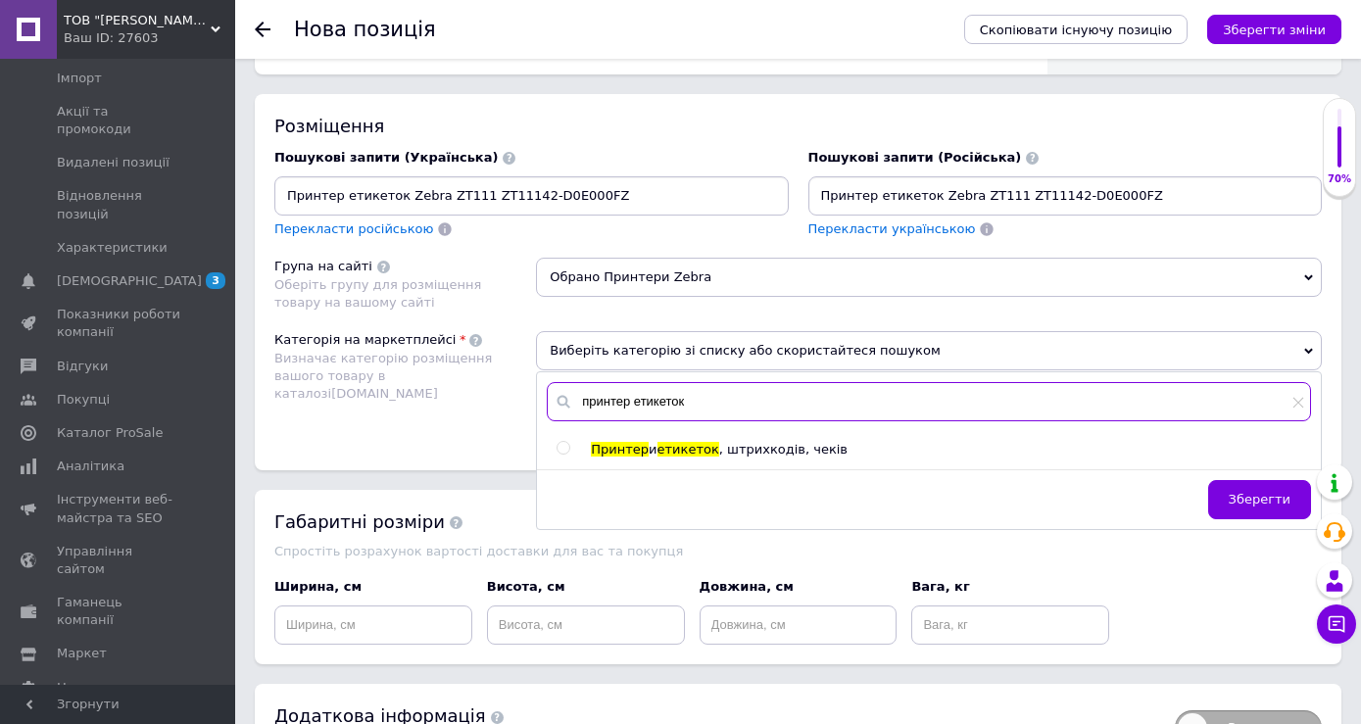
type input "принтер етикеток"
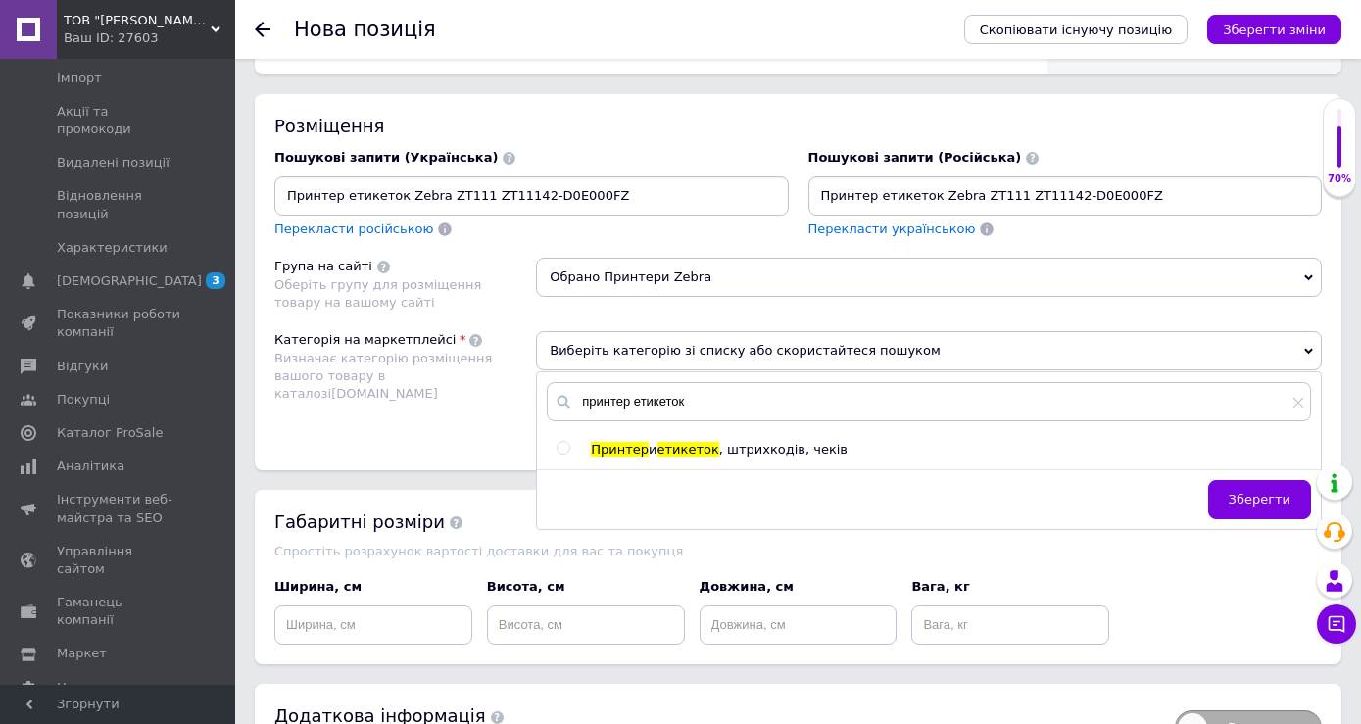
click at [557, 453] on div "Принтер и етикеток , штрихкодів, чеків" at bounding box center [928, 450] width 783 height 18
click at [564, 450] on input "radio" at bounding box center [563, 448] width 13 height 13
radio input "true"
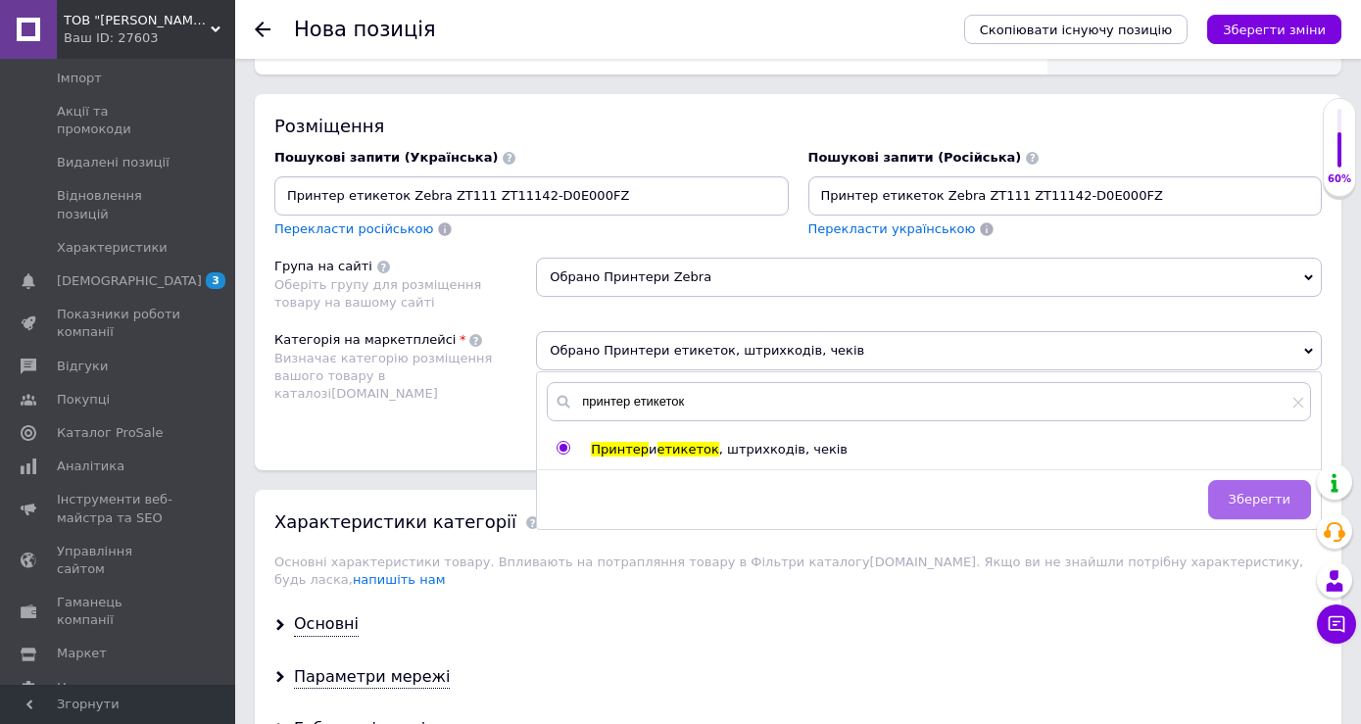
click at [1258, 498] on span "Зберегти" at bounding box center [1260, 499] width 62 height 15
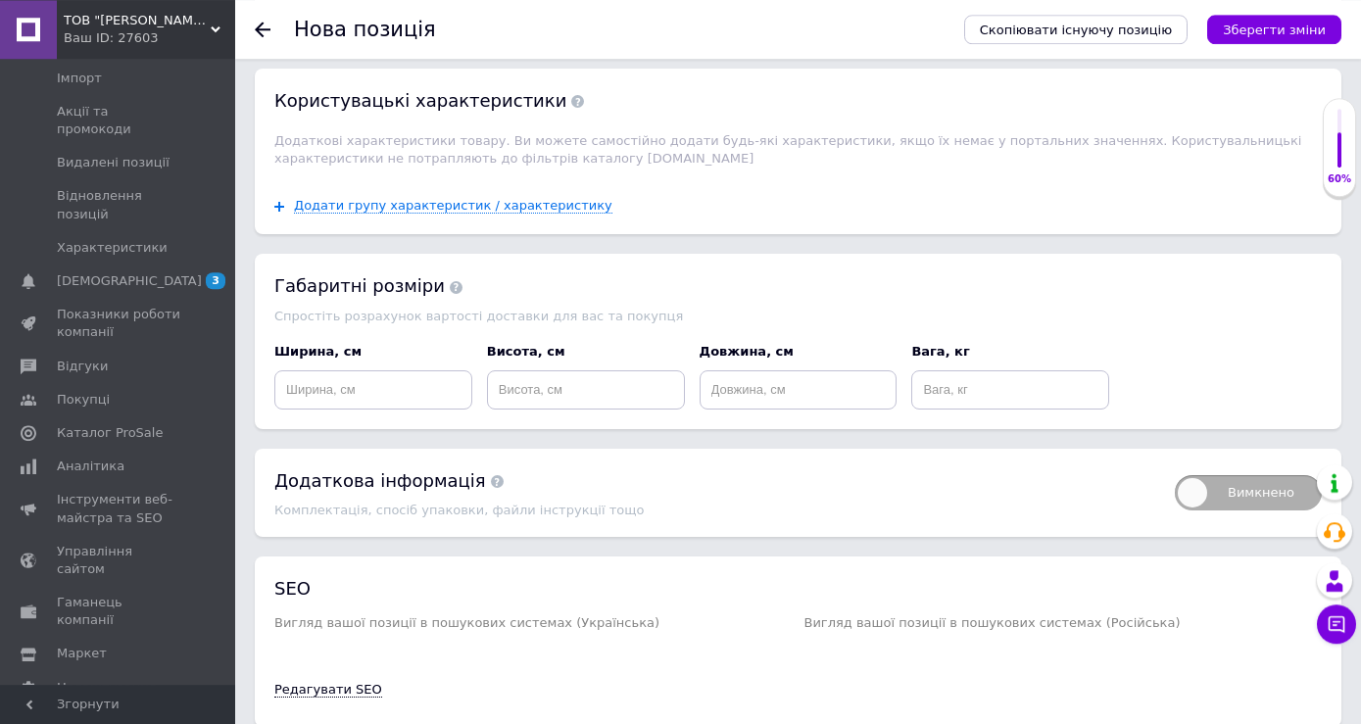
scroll to position [2179, 0]
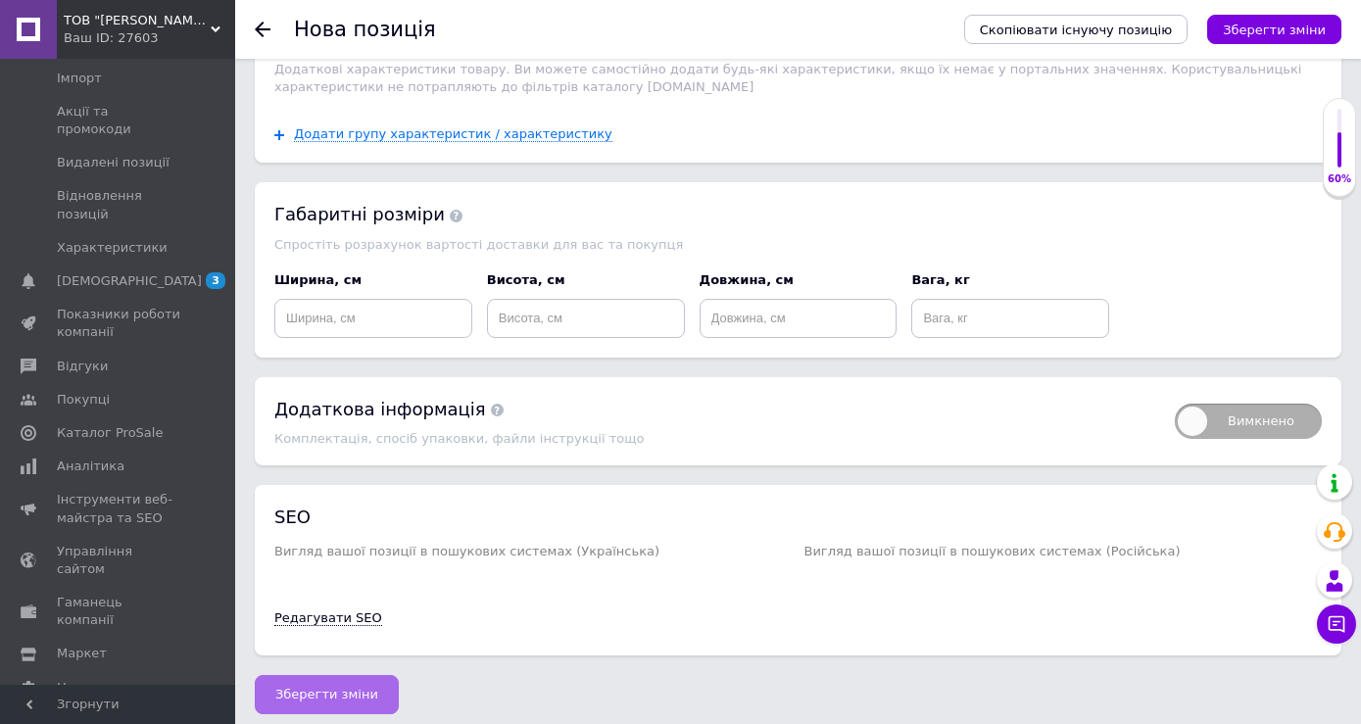
click at [327, 687] on span "Зберегти зміни" at bounding box center [326, 694] width 103 height 15
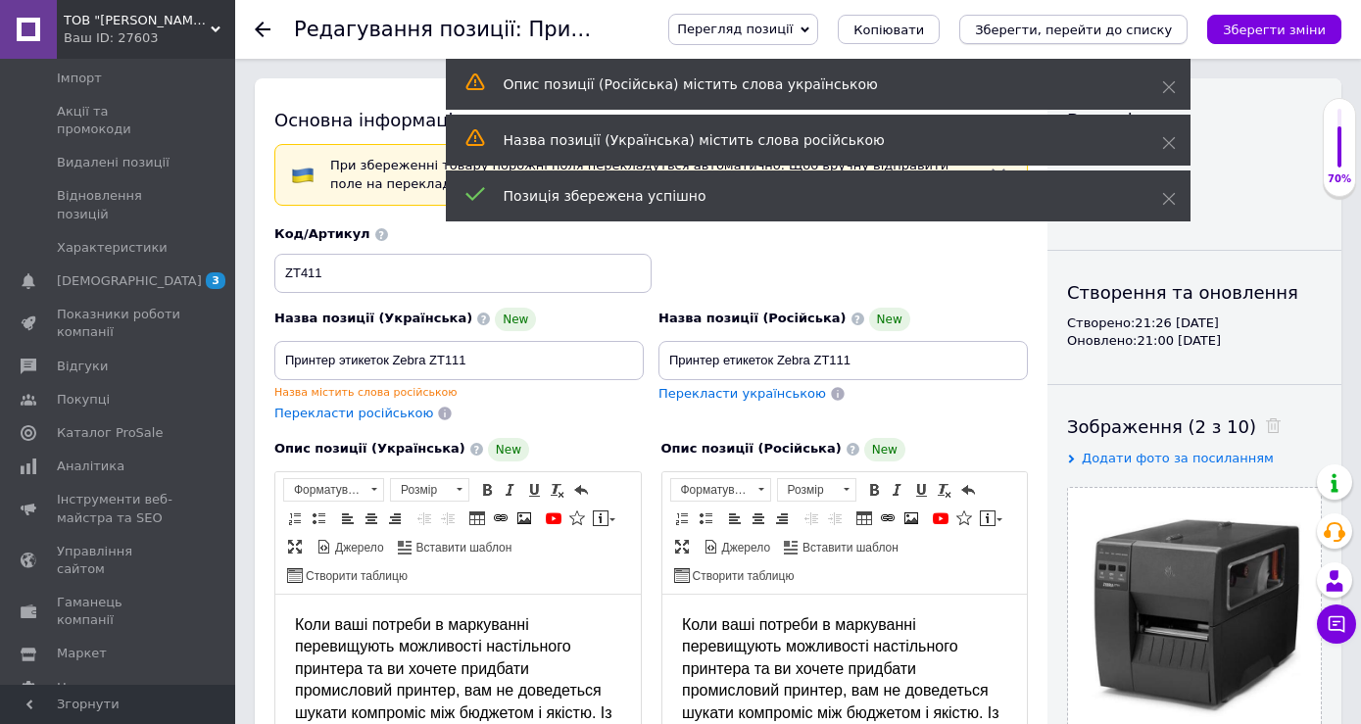
click at [1065, 31] on icon "Зберегти, перейти до списку" at bounding box center [1073, 30] width 197 height 15
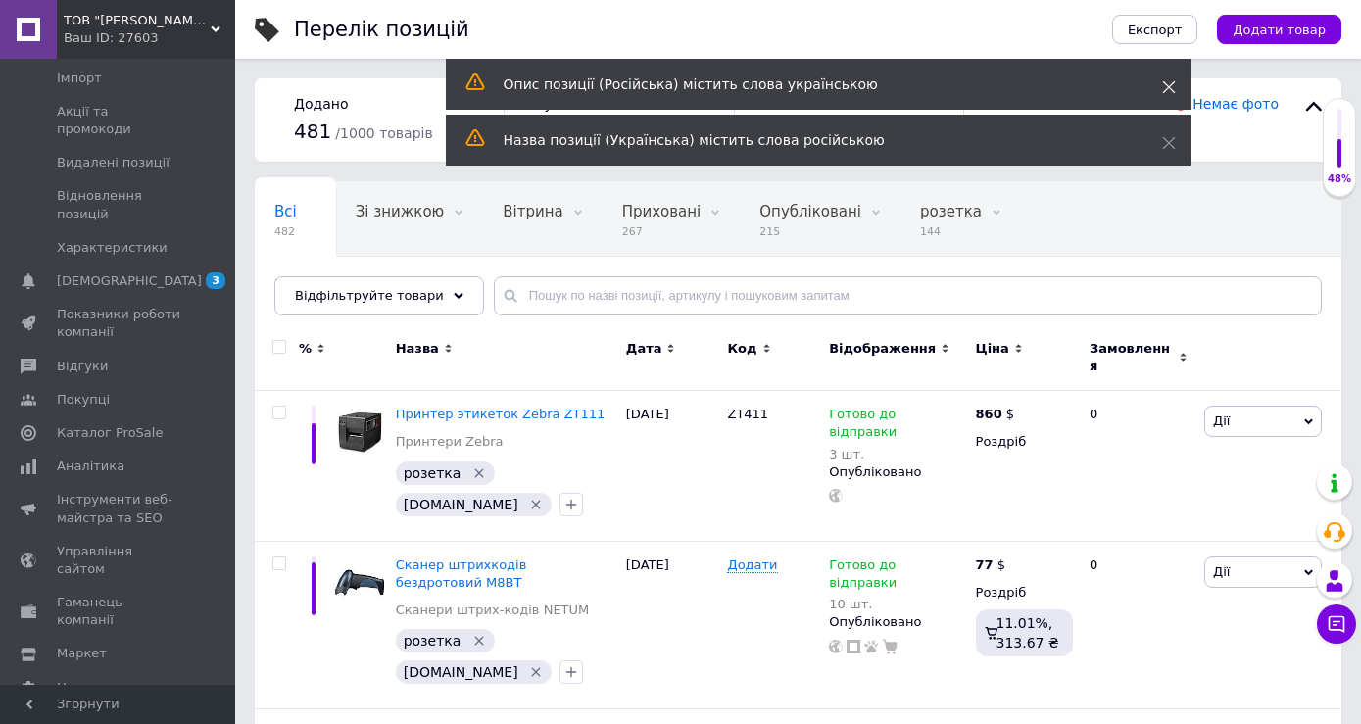
click at [1167, 88] on icon at bounding box center [1169, 87] width 14 height 14
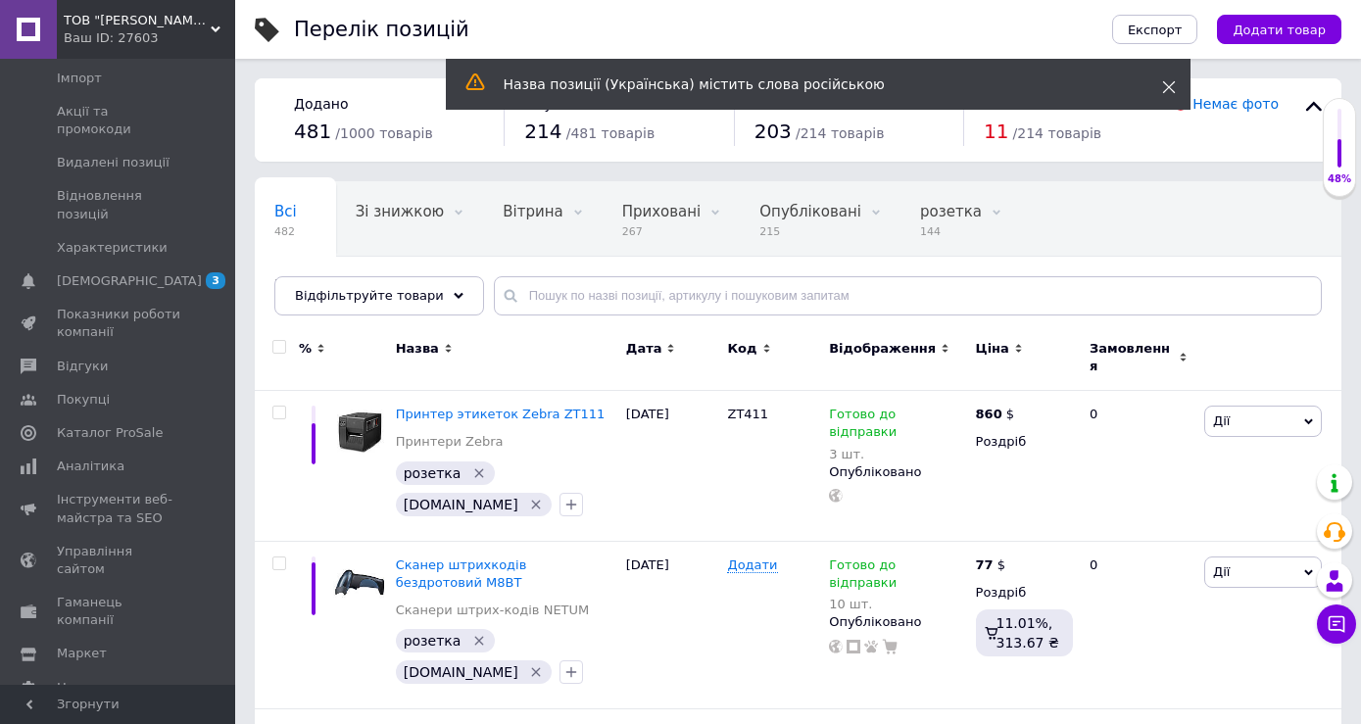
click at [1172, 86] on icon at bounding box center [1169, 87] width 14 height 14
